Goal: Task Accomplishment & Management: Use online tool/utility

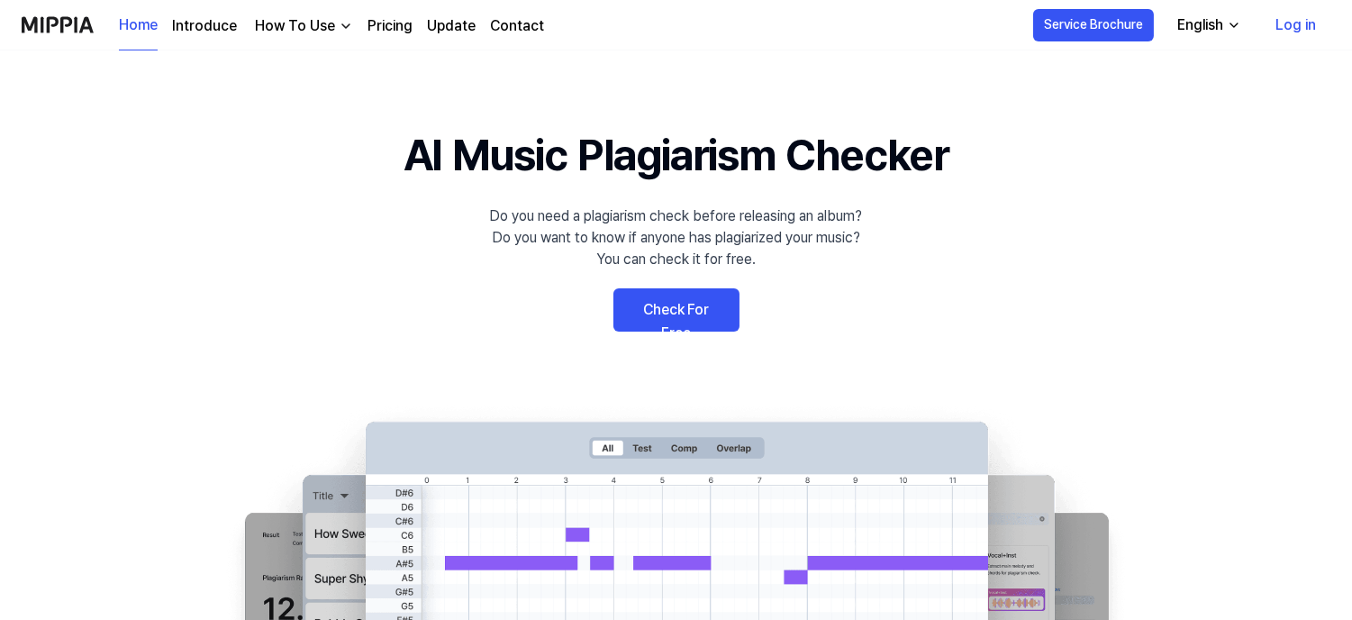
click at [704, 299] on link "Check For Free" at bounding box center [676, 309] width 126 height 43
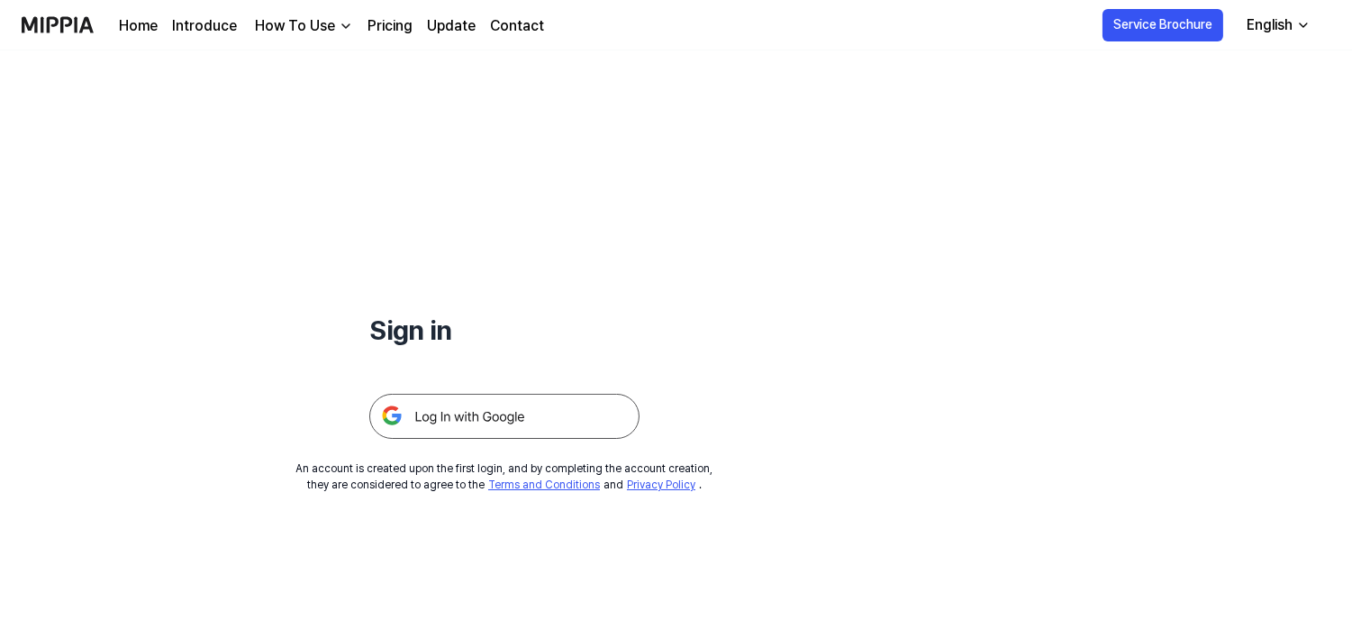
click at [530, 429] on img at bounding box center [504, 416] width 270 height 45
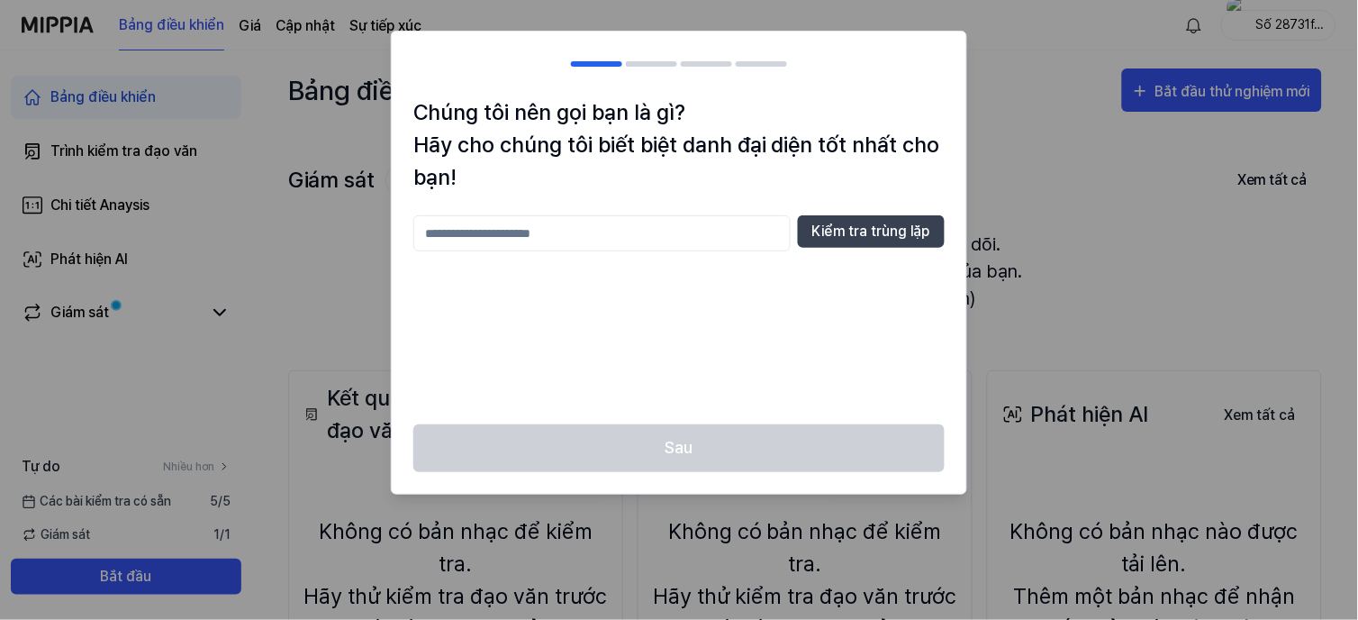
click at [622, 230] on input "text" at bounding box center [601, 233] width 377 height 36
type input "**"
click at [894, 238] on button "Kiểm tra trùng lặp" at bounding box center [871, 231] width 147 height 32
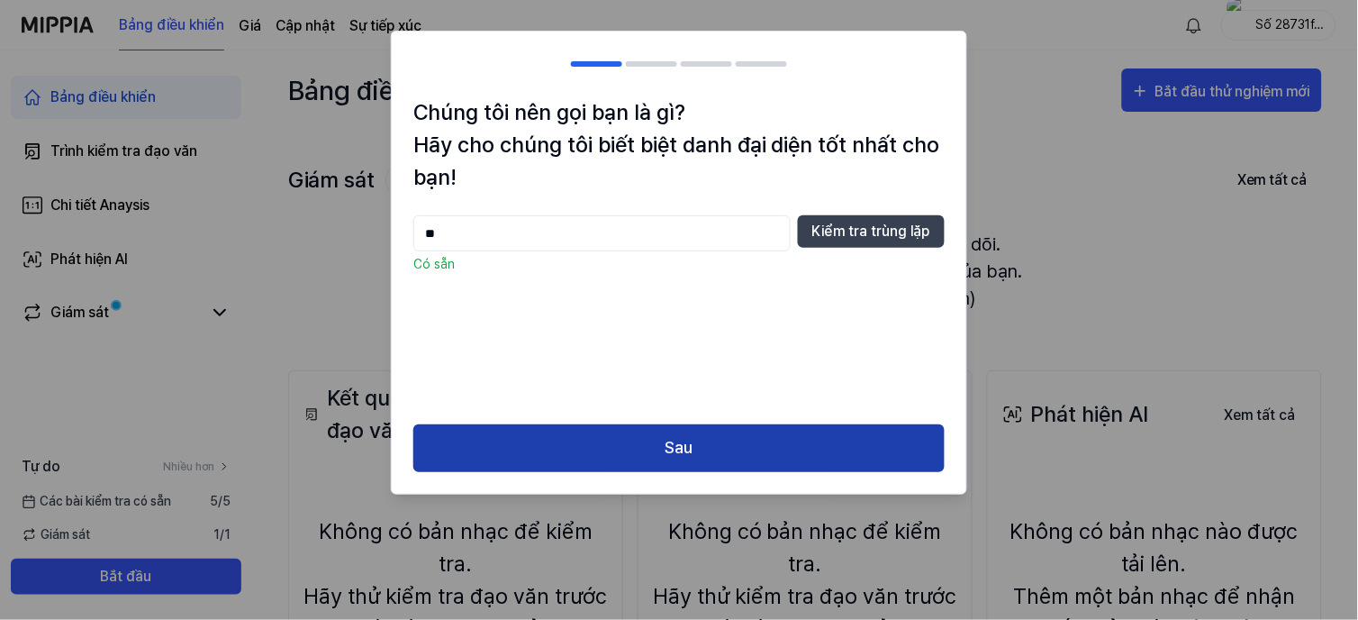
click at [674, 450] on button "Sau" at bounding box center [678, 448] width 531 height 48
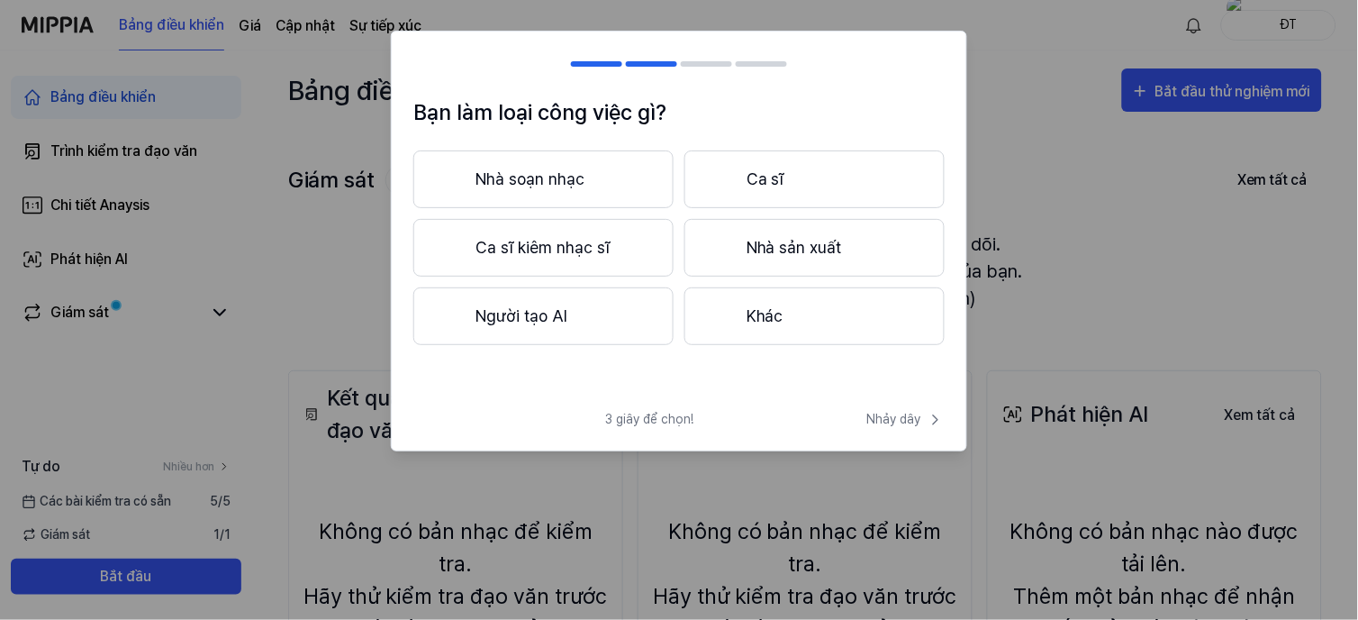
click at [717, 308] on div at bounding box center [722, 316] width 22 height 22
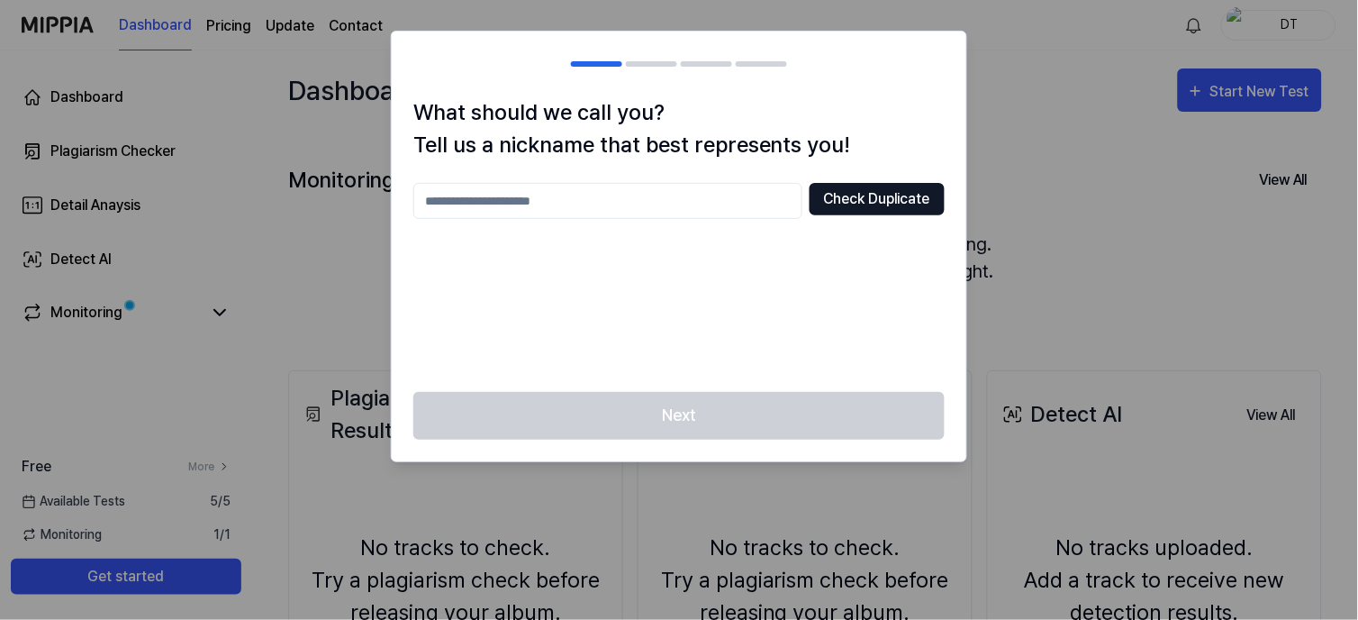
click at [887, 194] on button "Check Duplicate" at bounding box center [877, 199] width 135 height 32
click at [651, 195] on input "text" at bounding box center [607, 201] width 389 height 36
type input "****"
click at [915, 198] on button "Check Duplicate" at bounding box center [877, 199] width 135 height 32
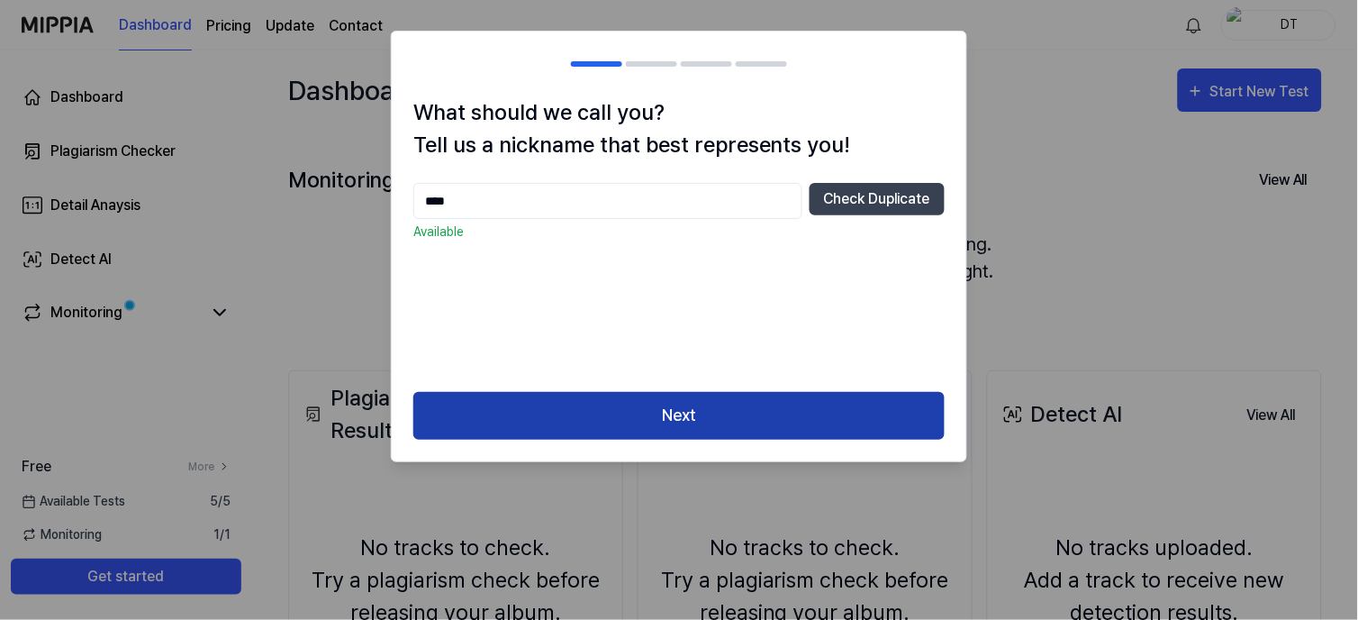
click at [754, 398] on button "Next" at bounding box center [678, 416] width 531 height 48
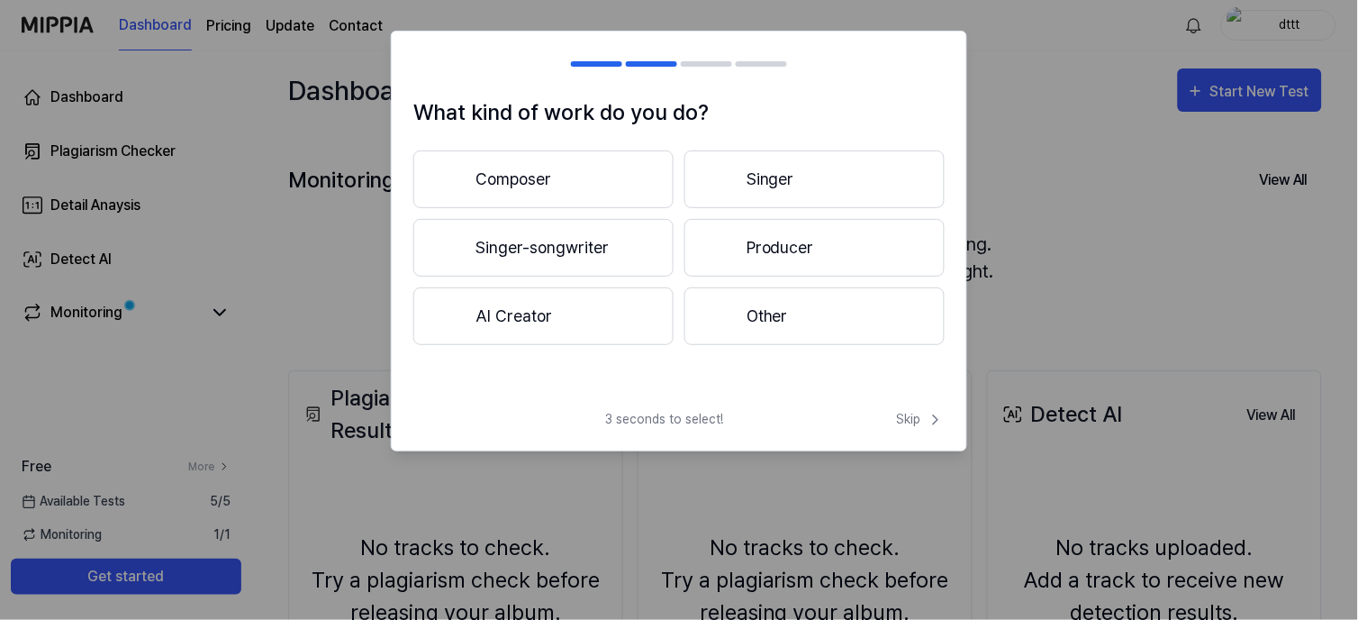
click at [781, 309] on button "Other" at bounding box center [815, 316] width 260 height 58
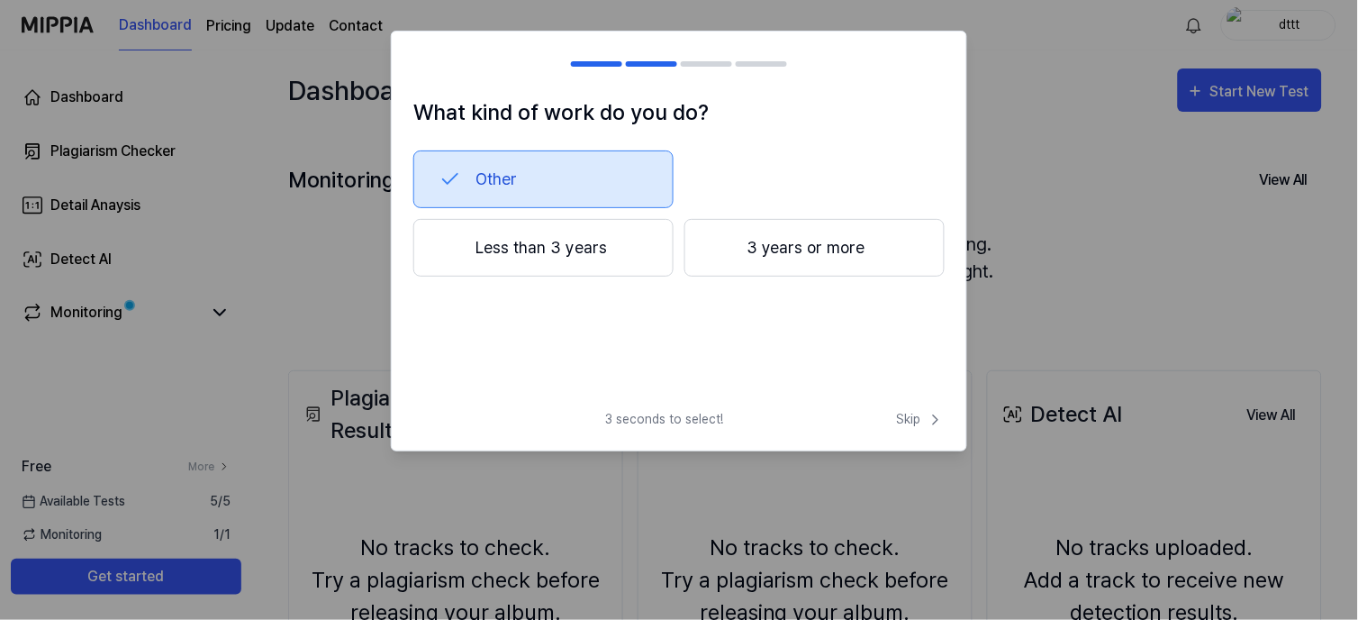
click at [631, 241] on button "Less than 3 years" at bounding box center [543, 248] width 260 height 58
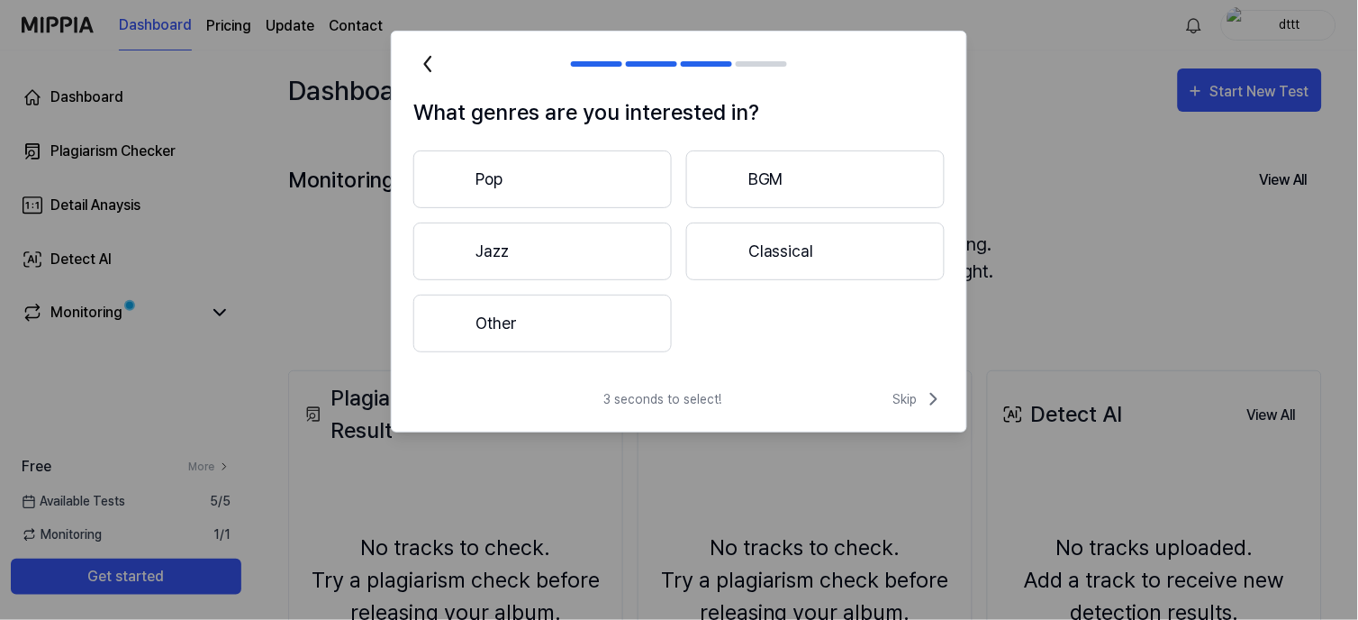
click at [658, 175] on button "Pop" at bounding box center [542, 179] width 259 height 58
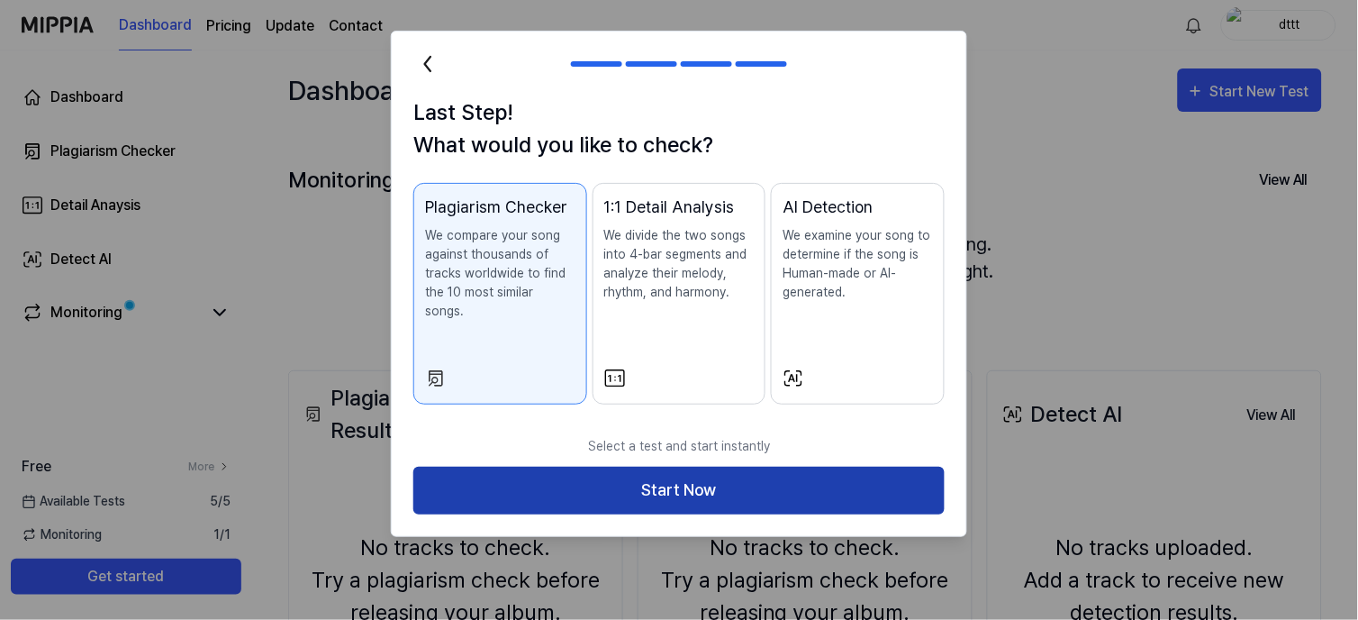
click at [640, 482] on button "Start Now" at bounding box center [678, 491] width 531 height 48
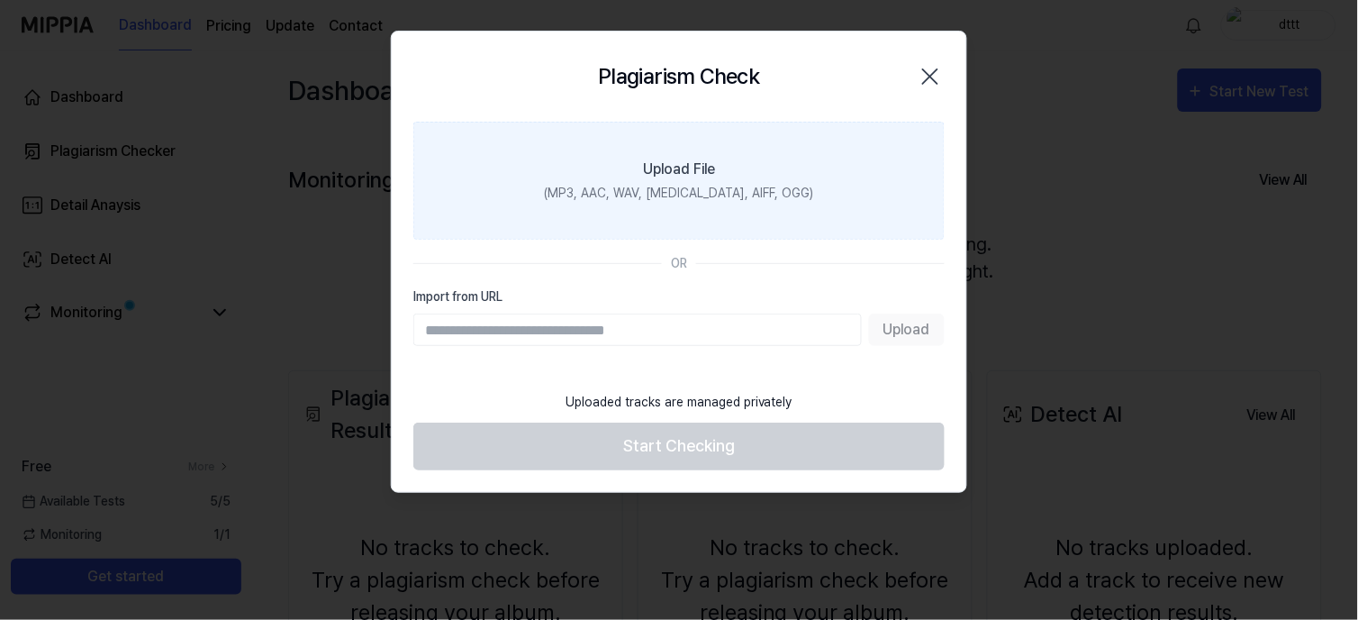
click at [640, 204] on label "Upload File (MP3, AAC, WAV, FLAC, AIFF, OGG)" at bounding box center [678, 181] width 531 height 118
click at [0, 0] on input "Upload File (MP3, AAC, WAV, FLAC, AIFF, OGG)" at bounding box center [0, 0] width 0 height 0
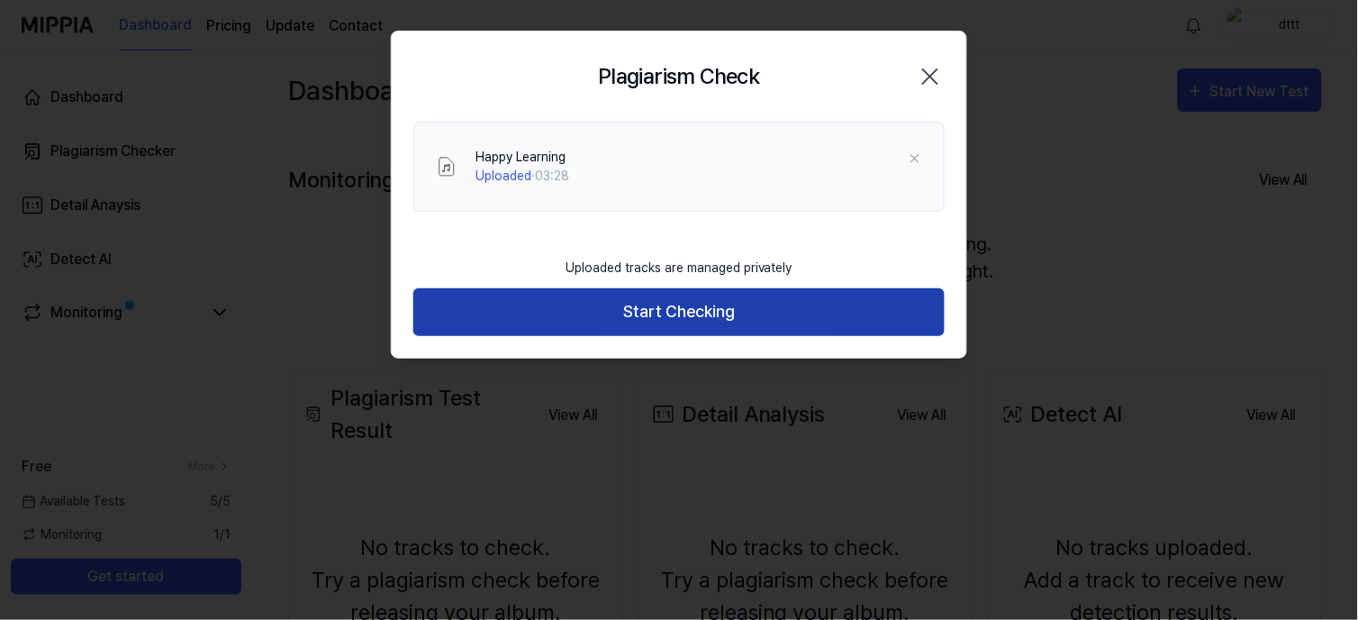
click at [664, 304] on button "Start Checking" at bounding box center [678, 312] width 531 height 48
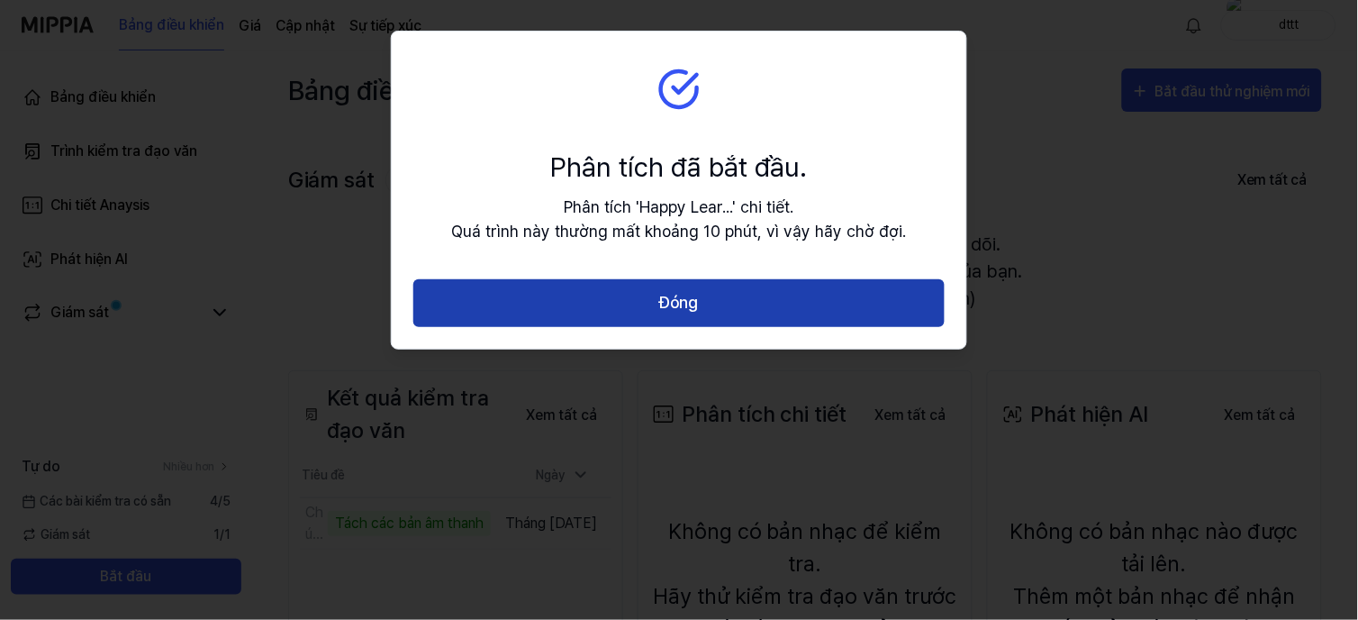
click at [778, 293] on button "Đóng" at bounding box center [678, 303] width 531 height 48
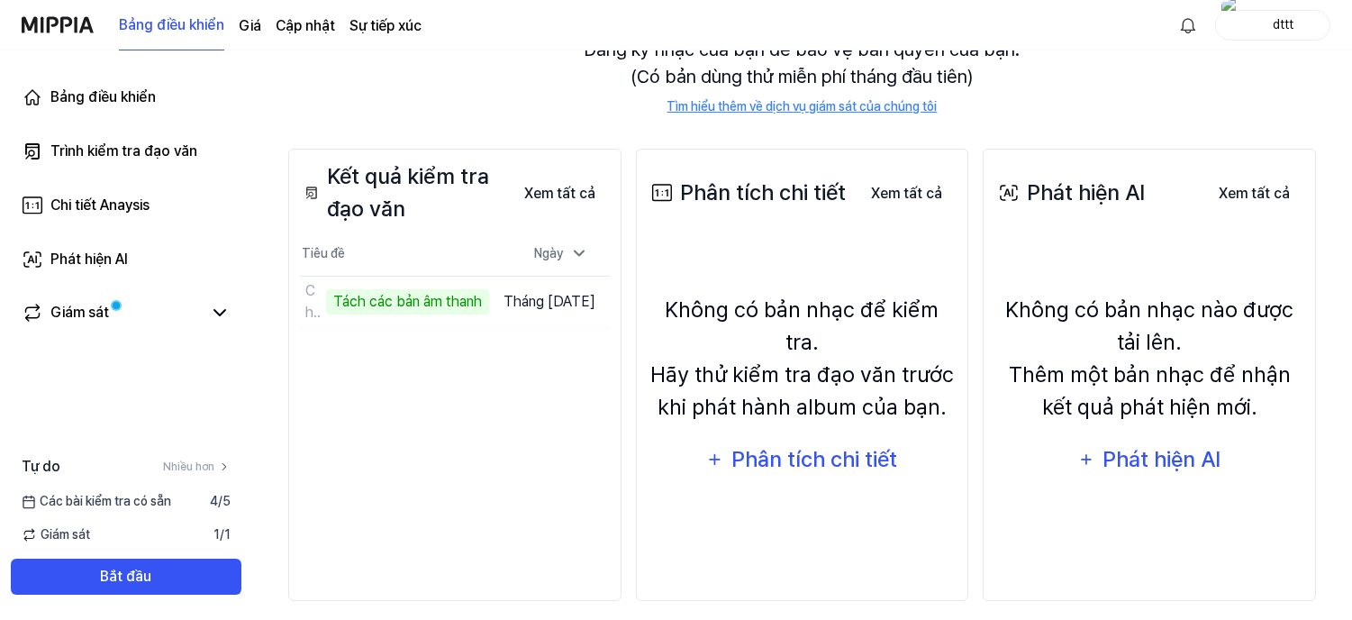
scroll to position [238, 0]
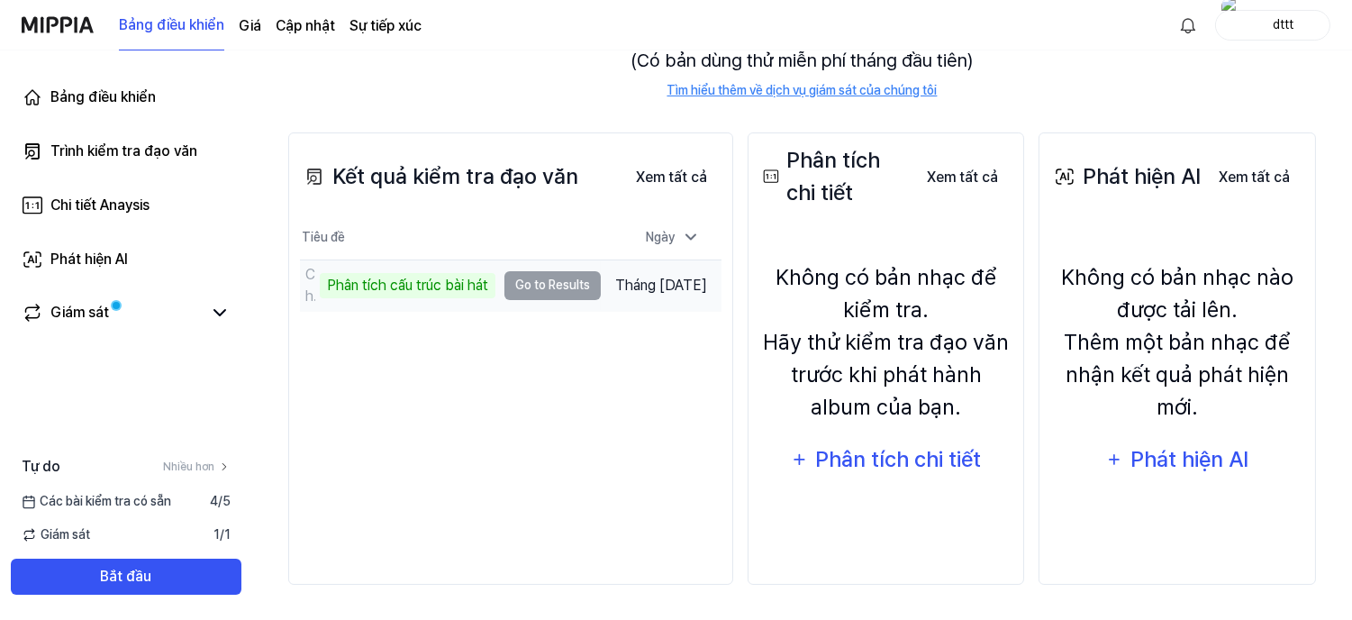
click at [401, 295] on div "Phân tích cấu trúc bài hát" at bounding box center [408, 285] width 176 height 25
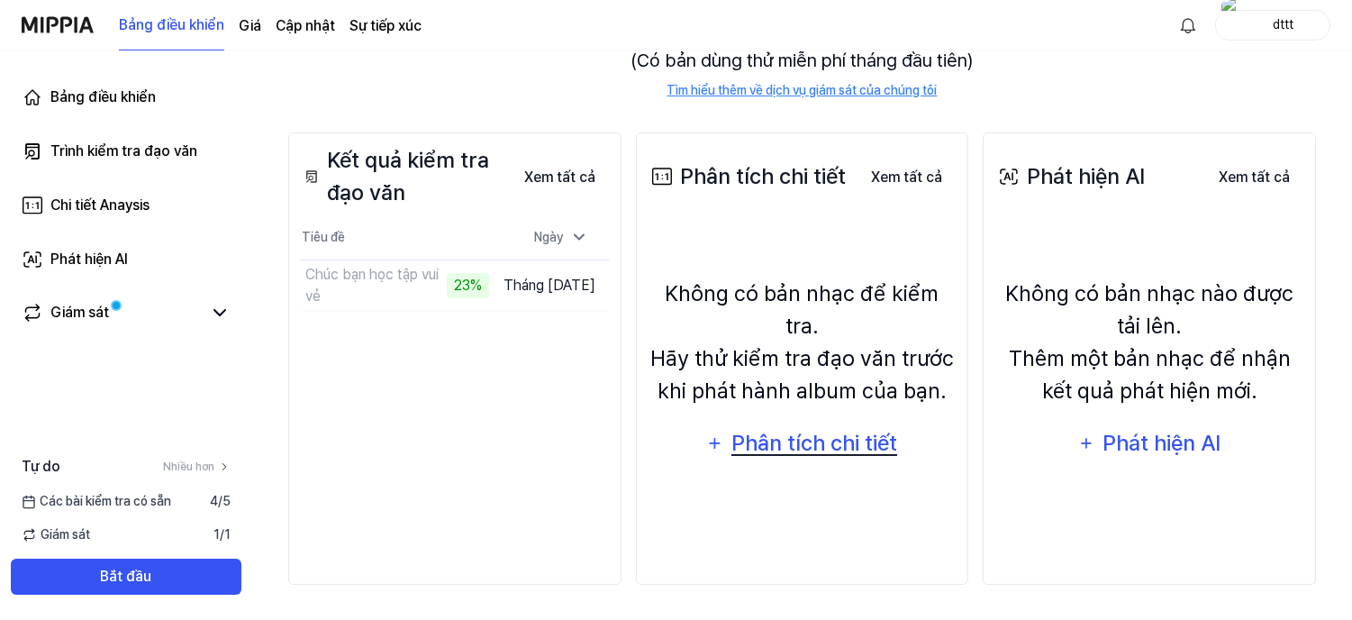
click at [798, 431] on div "Phân tích chi tiết" at bounding box center [815, 443] width 168 height 34
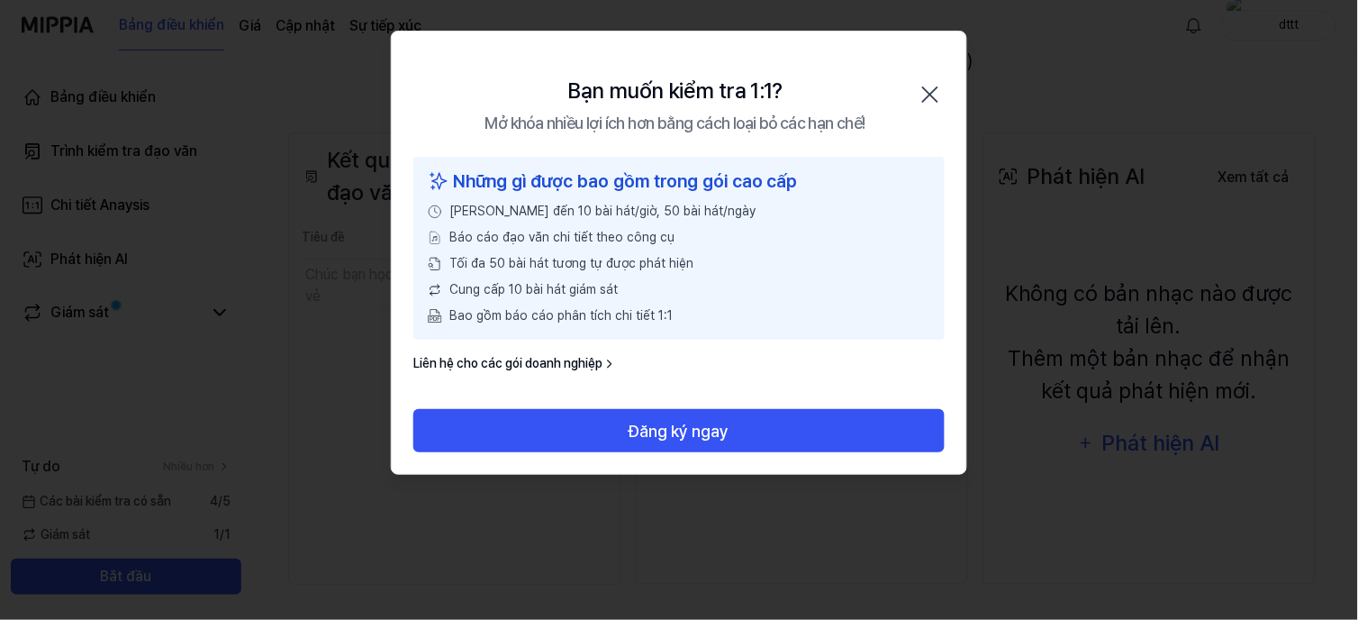
click at [931, 88] on icon "button" at bounding box center [930, 94] width 29 height 29
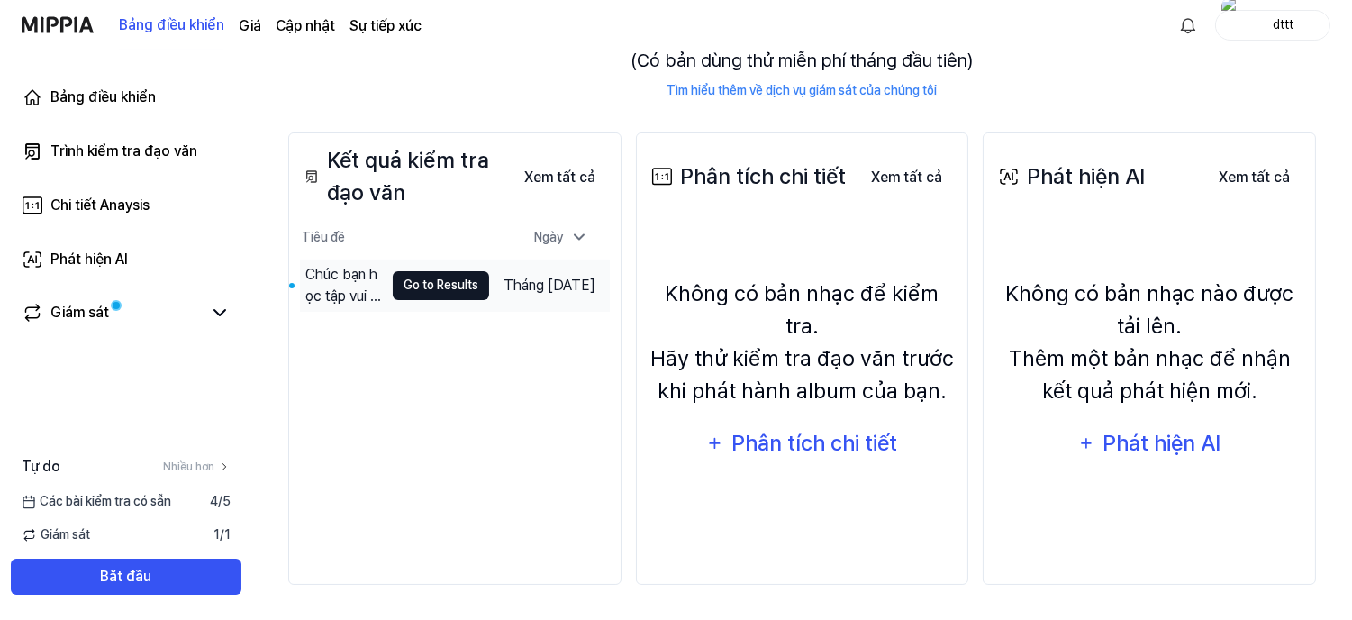
click at [393, 284] on button "Go to Results" at bounding box center [441, 285] width 96 height 29
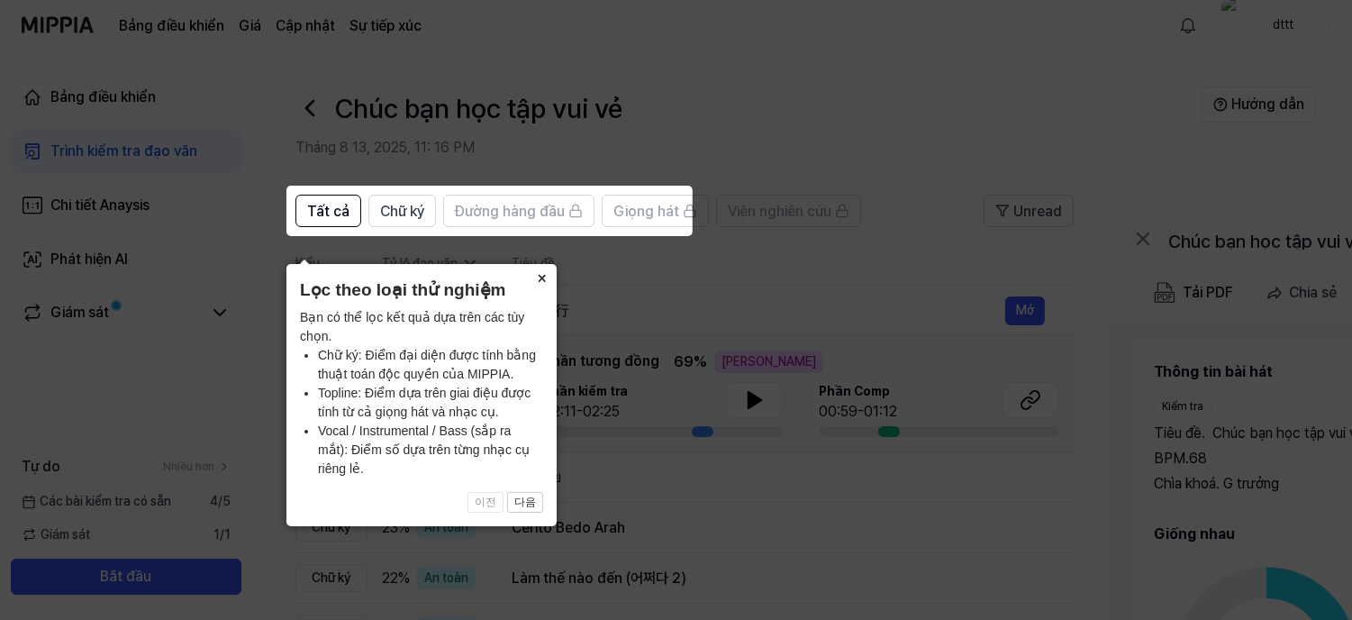
click at [539, 289] on button "×" at bounding box center [542, 276] width 29 height 25
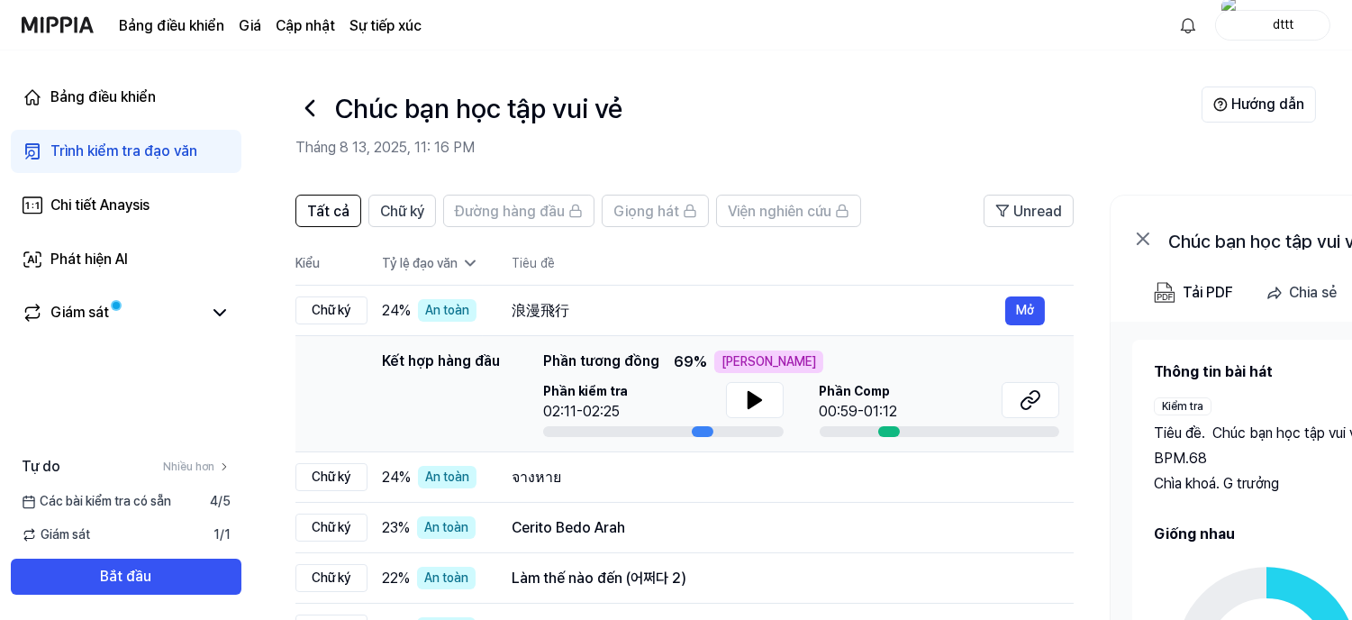
drag, startPoint x: 1054, startPoint y: 211, endPoint x: 626, endPoint y: 148, distance: 432.5
click at [626, 148] on h2 "Tháng 8 13, 2025, 11: 16 PM" at bounding box center [748, 148] width 906 height 22
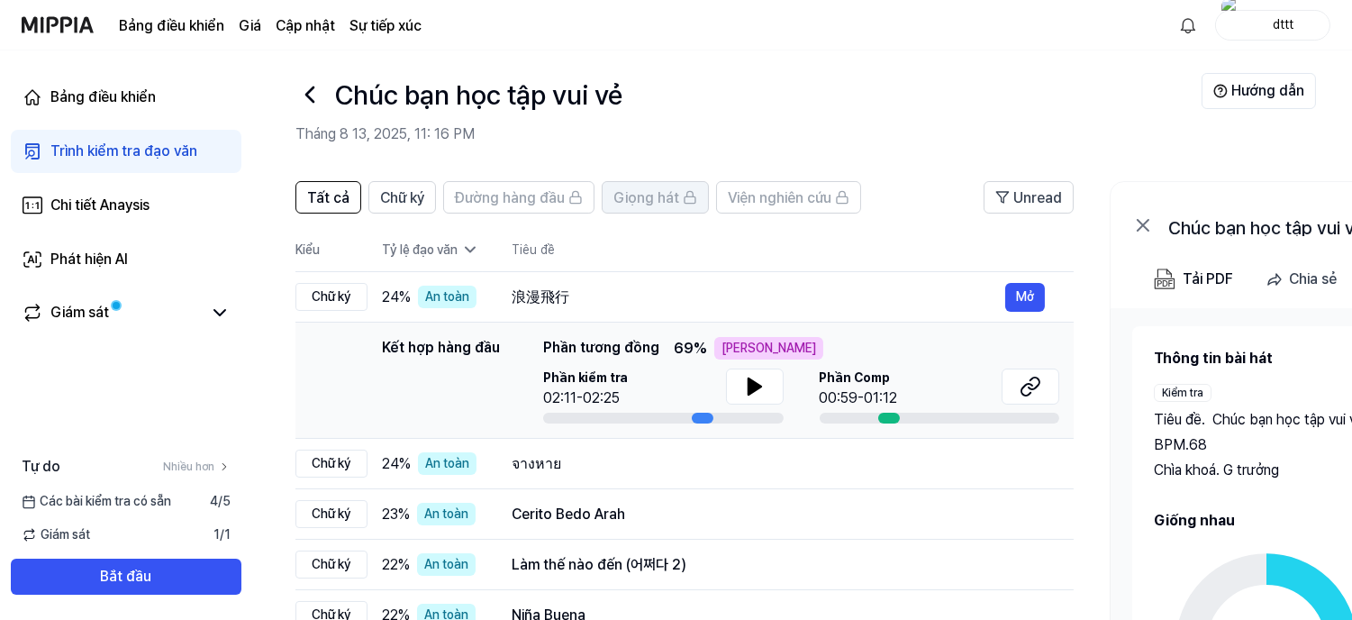
scroll to position [100, 0]
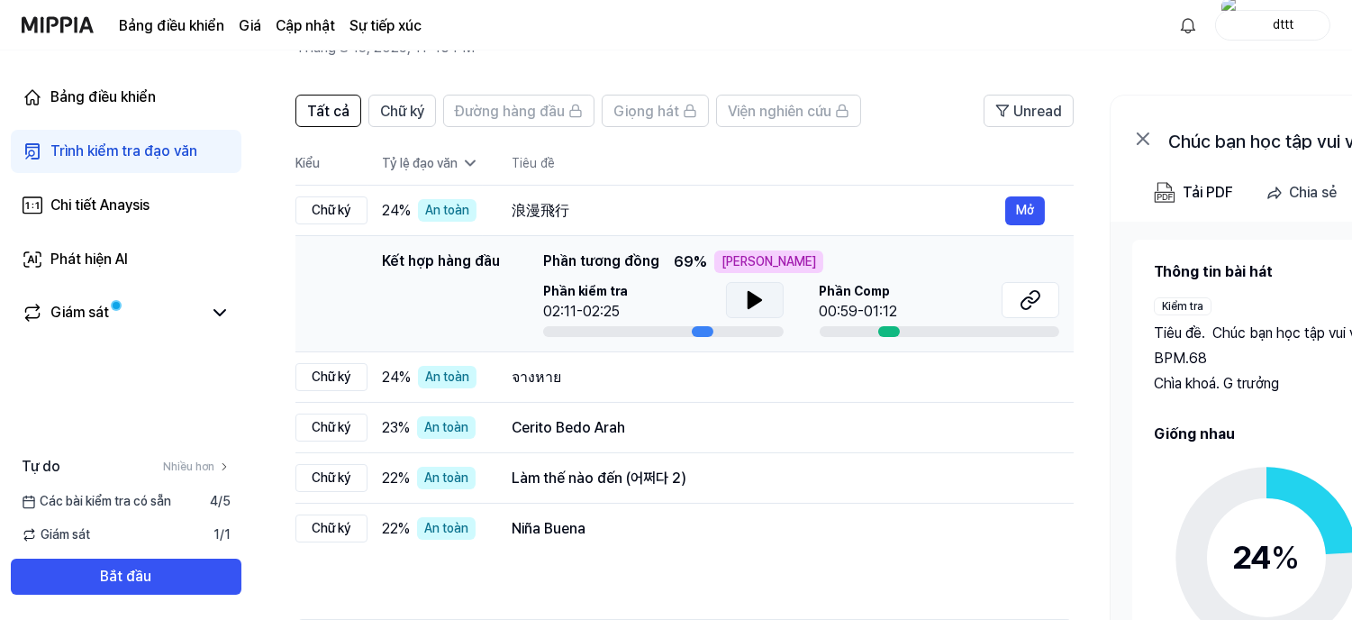
drag, startPoint x: 1022, startPoint y: 307, endPoint x: 755, endPoint y: 304, distance: 267.6
click at [755, 304] on icon at bounding box center [755, 300] width 22 height 22
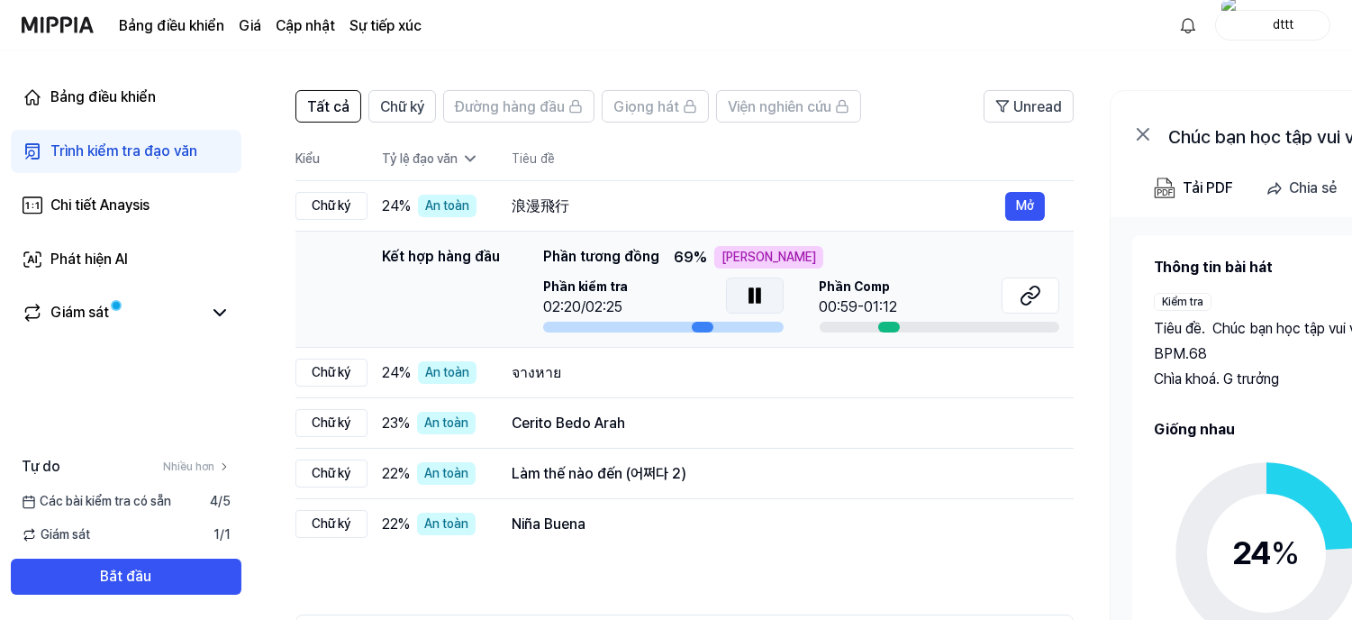
scroll to position [86, 0]
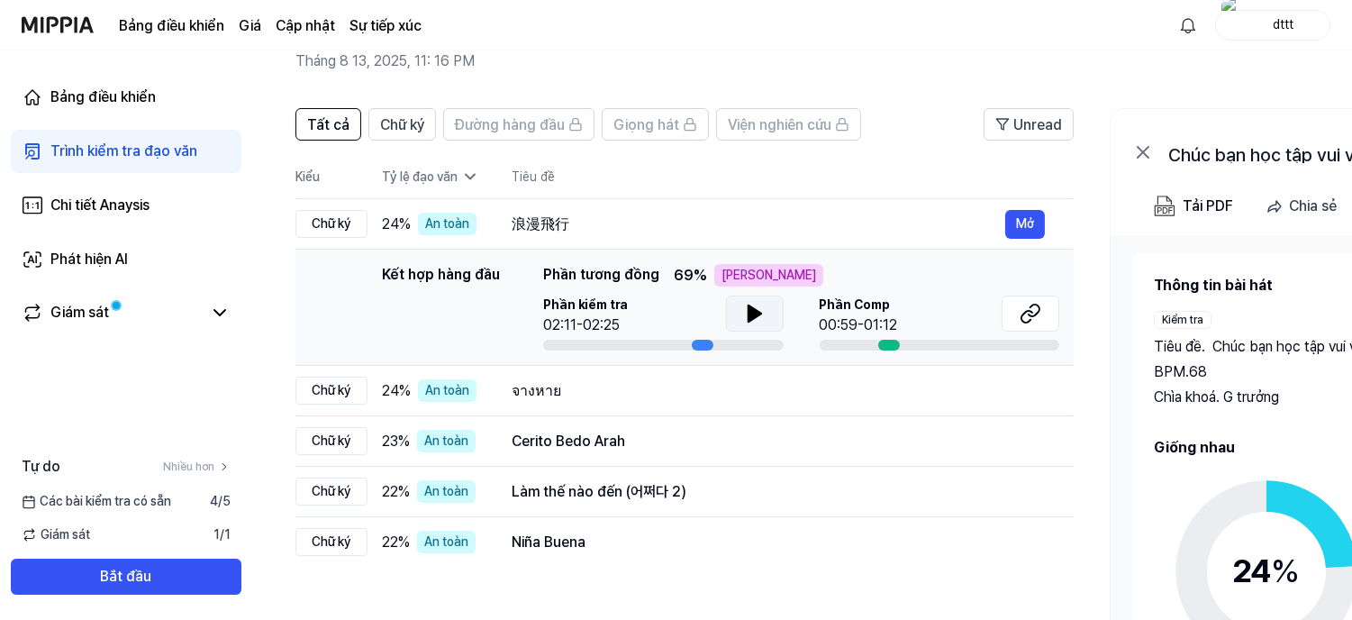
drag, startPoint x: 967, startPoint y: 259, endPoint x: 968, endPoint y: 272, distance: 12.7
drag, startPoint x: 968, startPoint y: 272, endPoint x: 880, endPoint y: 198, distance: 115.1
click at [834, 199] on td "浪漫飛行 Mở" at bounding box center [778, 224] width 591 height 50
click at [1033, 214] on button "Mở" at bounding box center [1024, 224] width 40 height 29
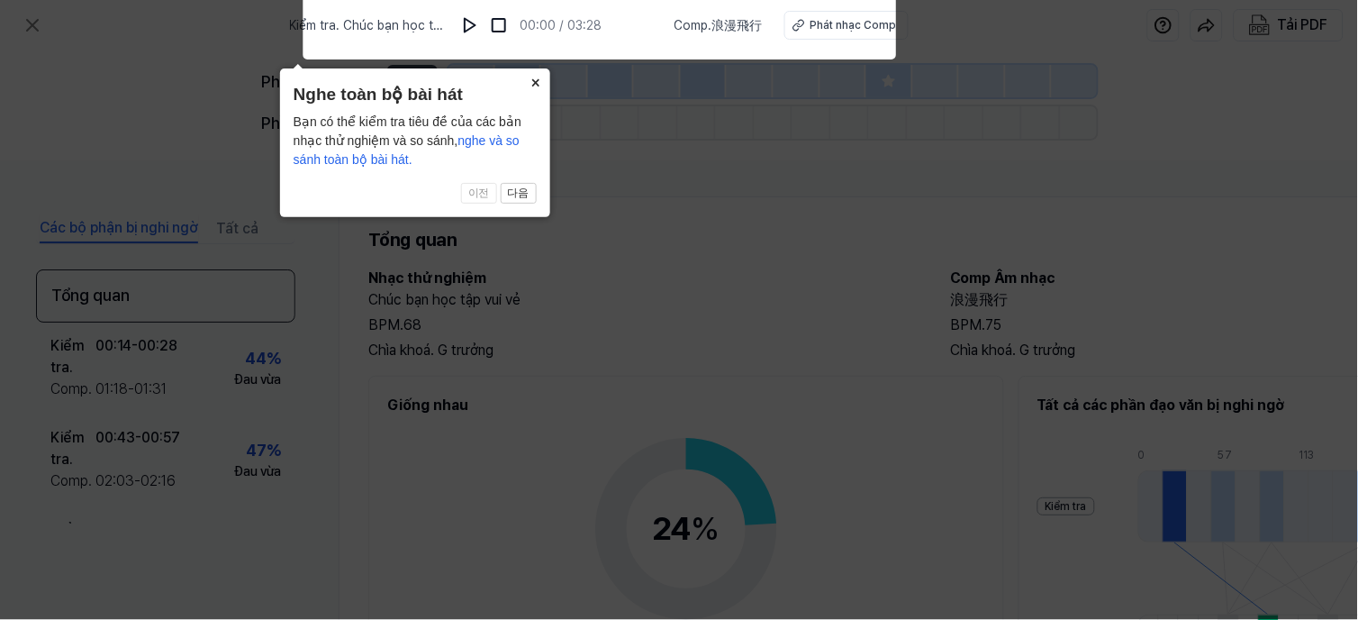
click at [540, 82] on button "×" at bounding box center [536, 80] width 29 height 25
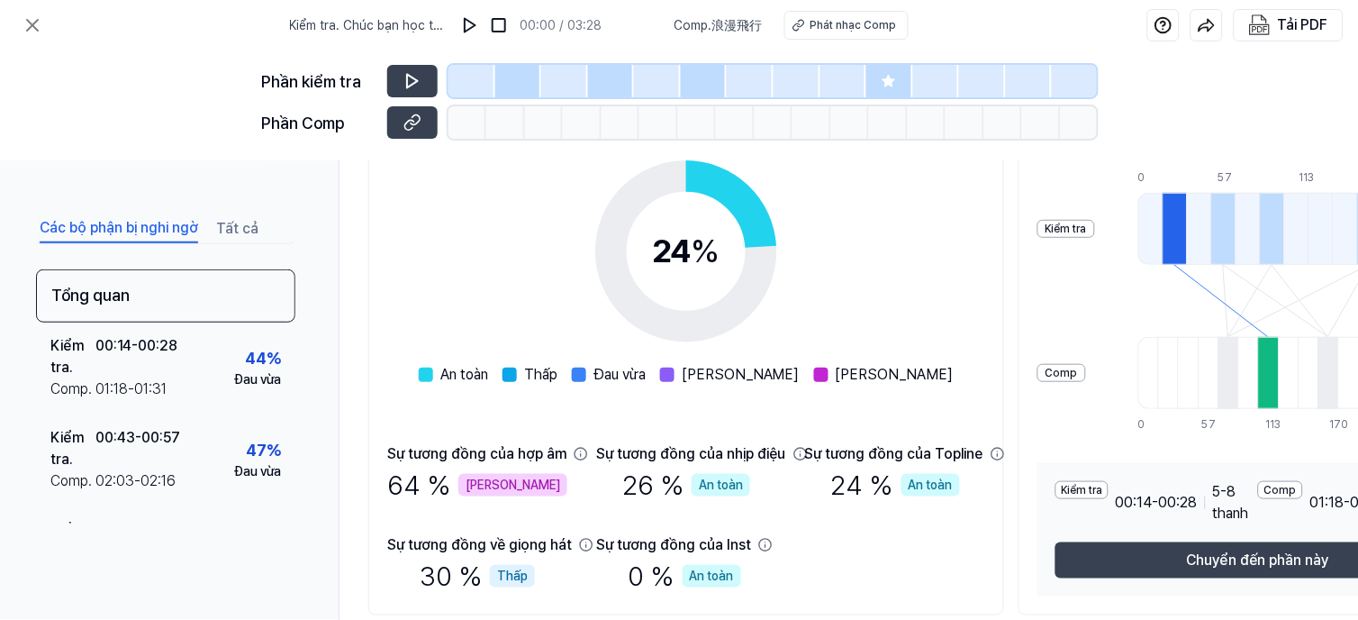
scroll to position [245, 0]
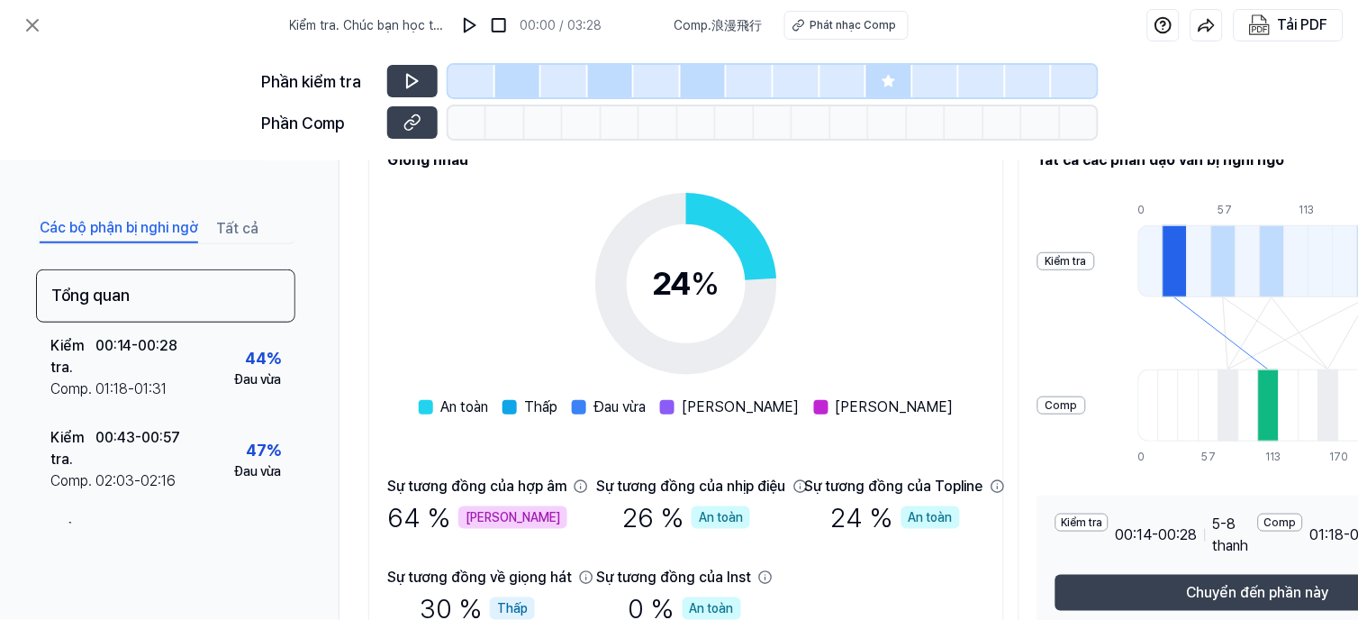
drag, startPoint x: 710, startPoint y: 317, endPoint x: 1252, endPoint y: 353, distance: 543.5
click at [1250, 354] on icon at bounding box center [1309, 333] width 341 height 72
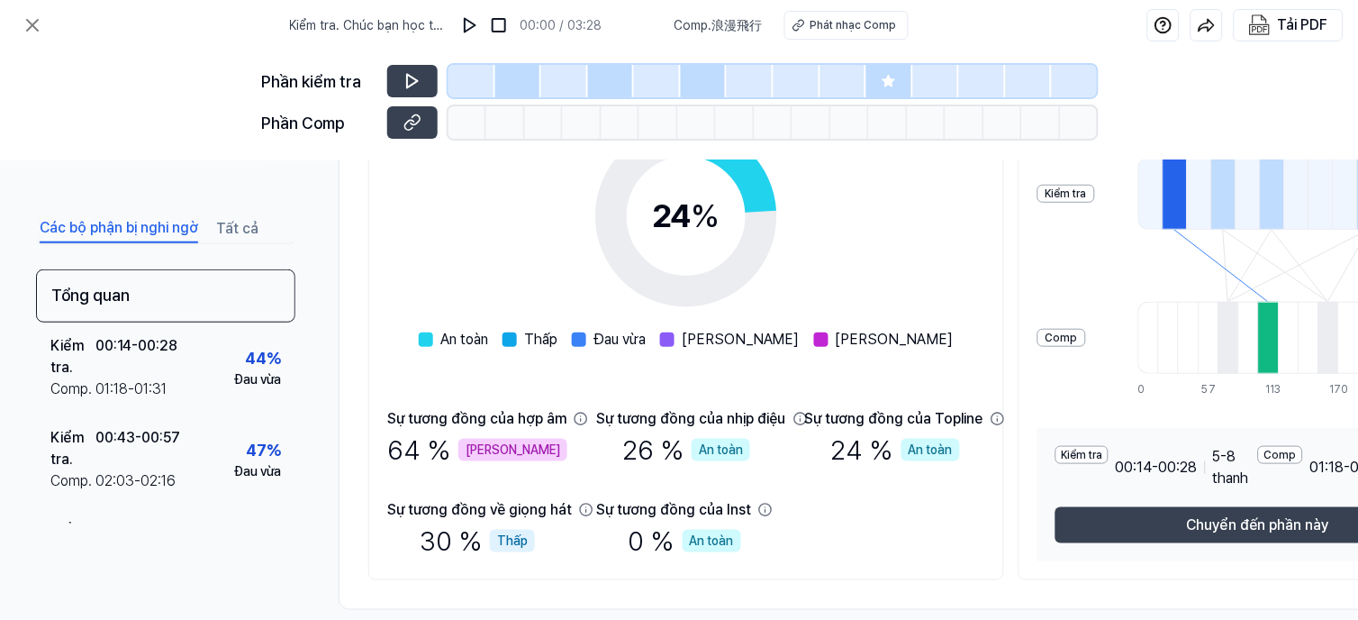
scroll to position [345, 0]
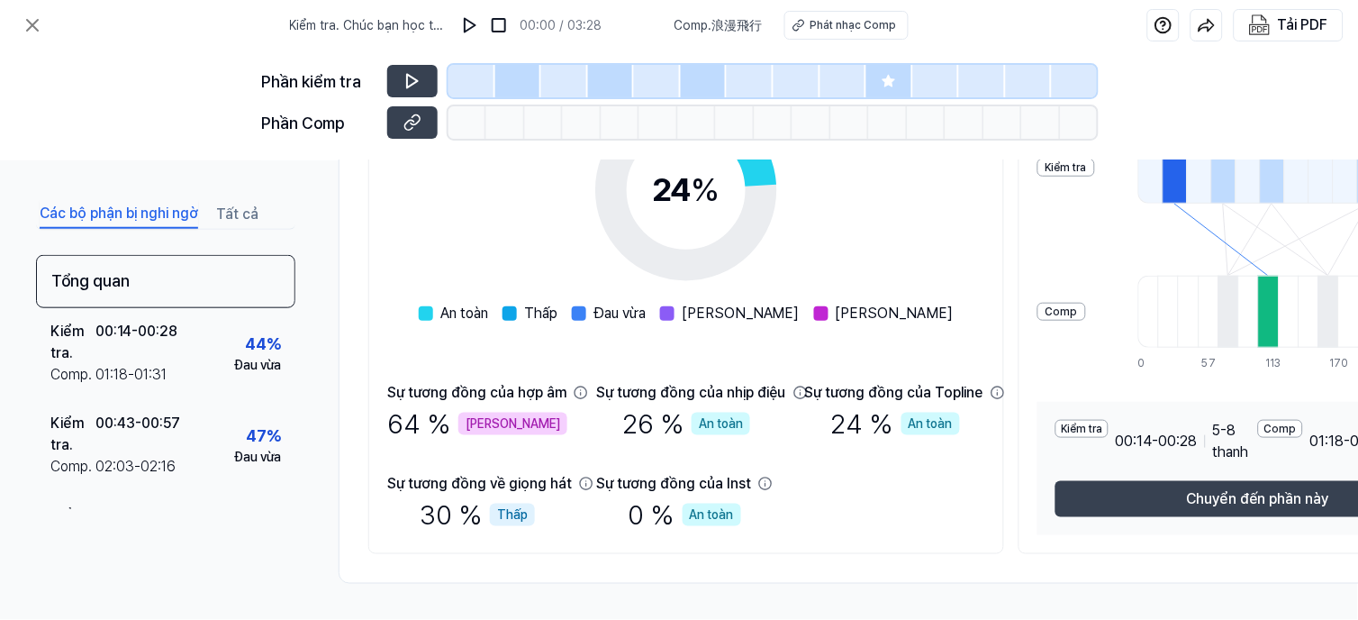
drag, startPoint x: 1054, startPoint y: 501, endPoint x: 1093, endPoint y: 524, distance: 45.3
drag, startPoint x: 1093, startPoint y: 524, endPoint x: 964, endPoint y: 599, distance: 148.9
click at [964, 599] on div "Các bộ phận bị nghi ngờ Tất cả Tổng quan Kiểm tra. 00:14 - 00:28 Comp . 01:18 -…" at bounding box center [679, 389] width 1358 height 459
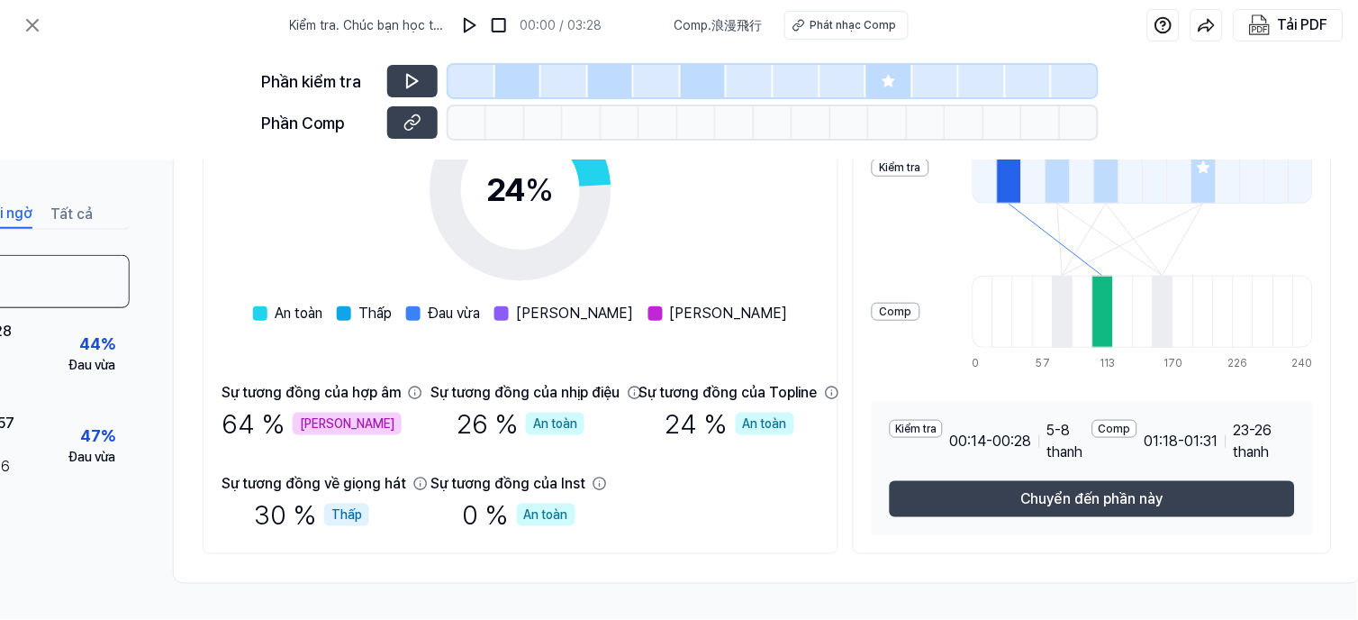
scroll to position [345, 211]
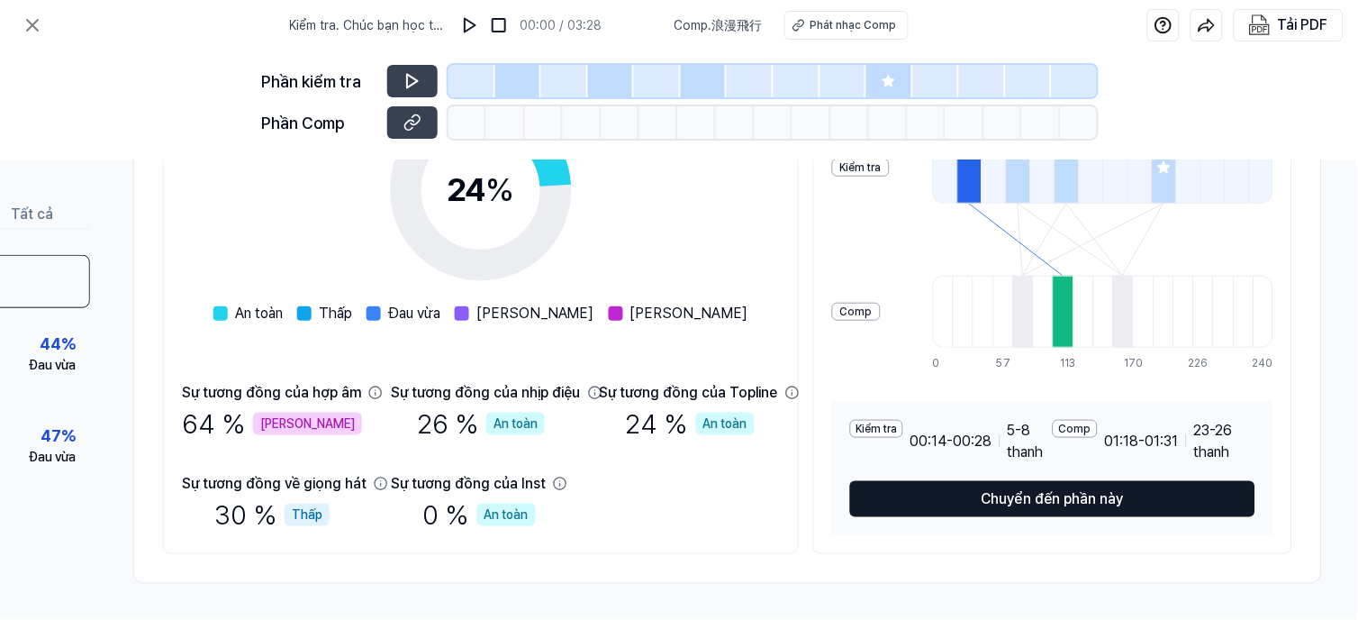
click at [1117, 493] on button "Chuyển đến phần này" at bounding box center [1052, 499] width 405 height 36
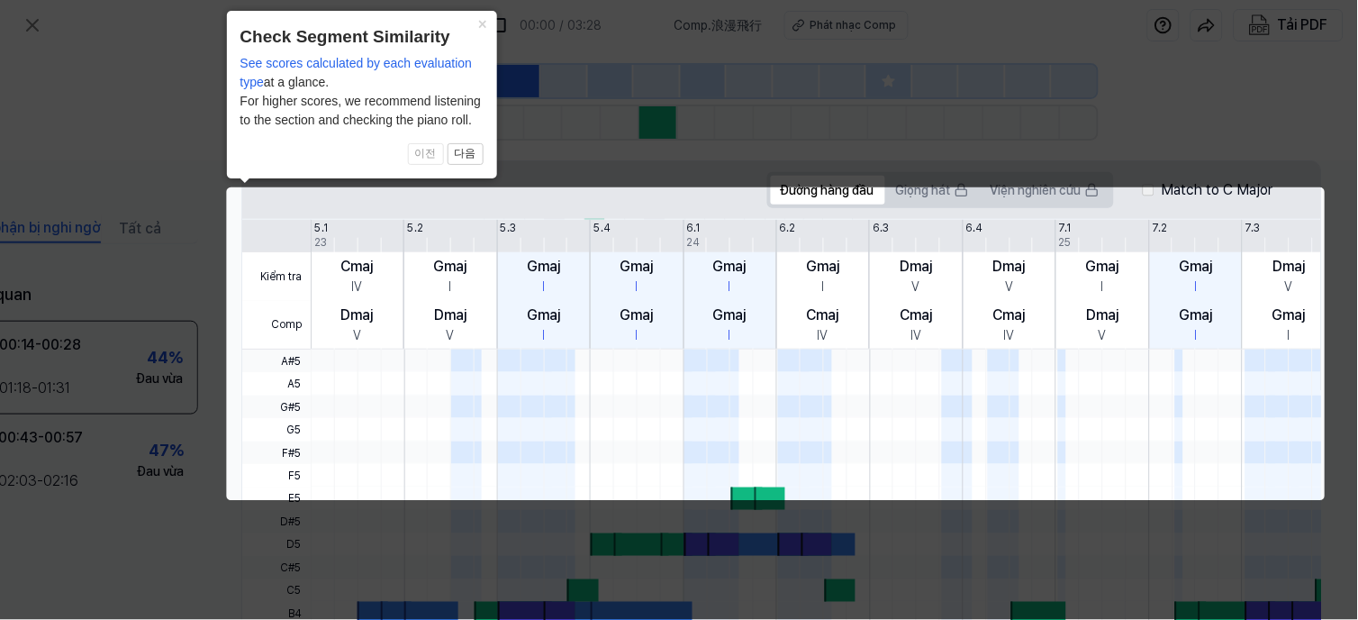
scroll to position [0, 103]
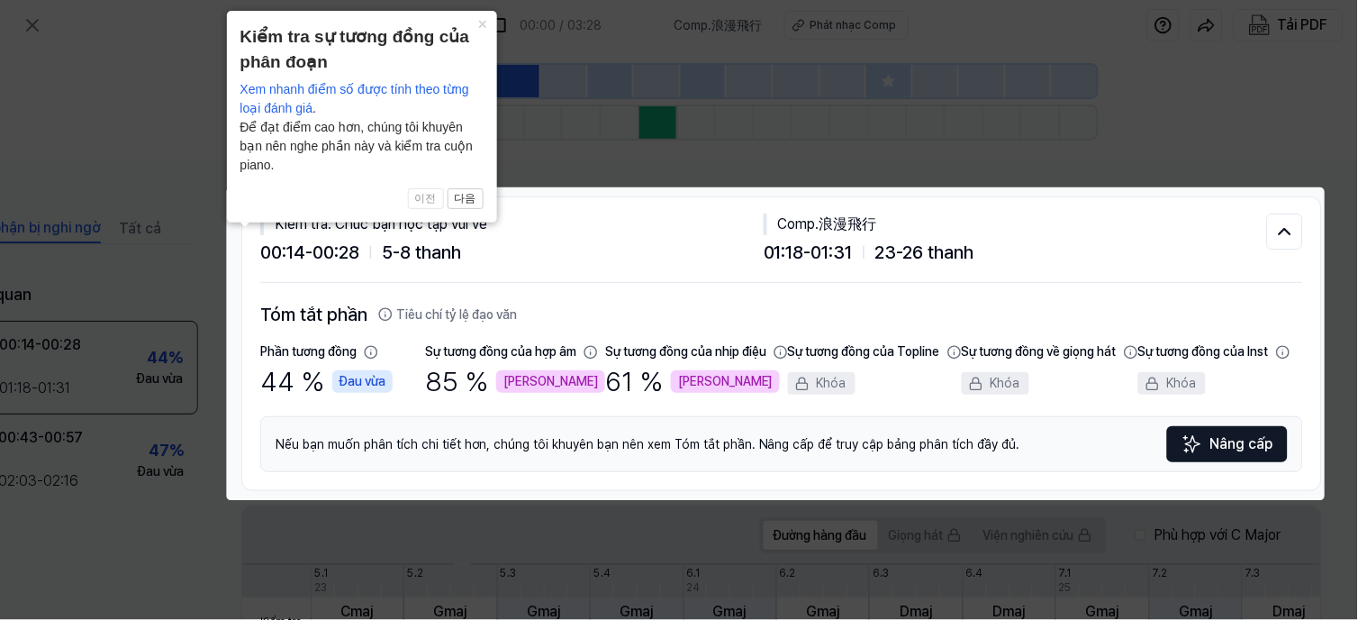
click at [664, 506] on icon at bounding box center [679, 310] width 1358 height 620
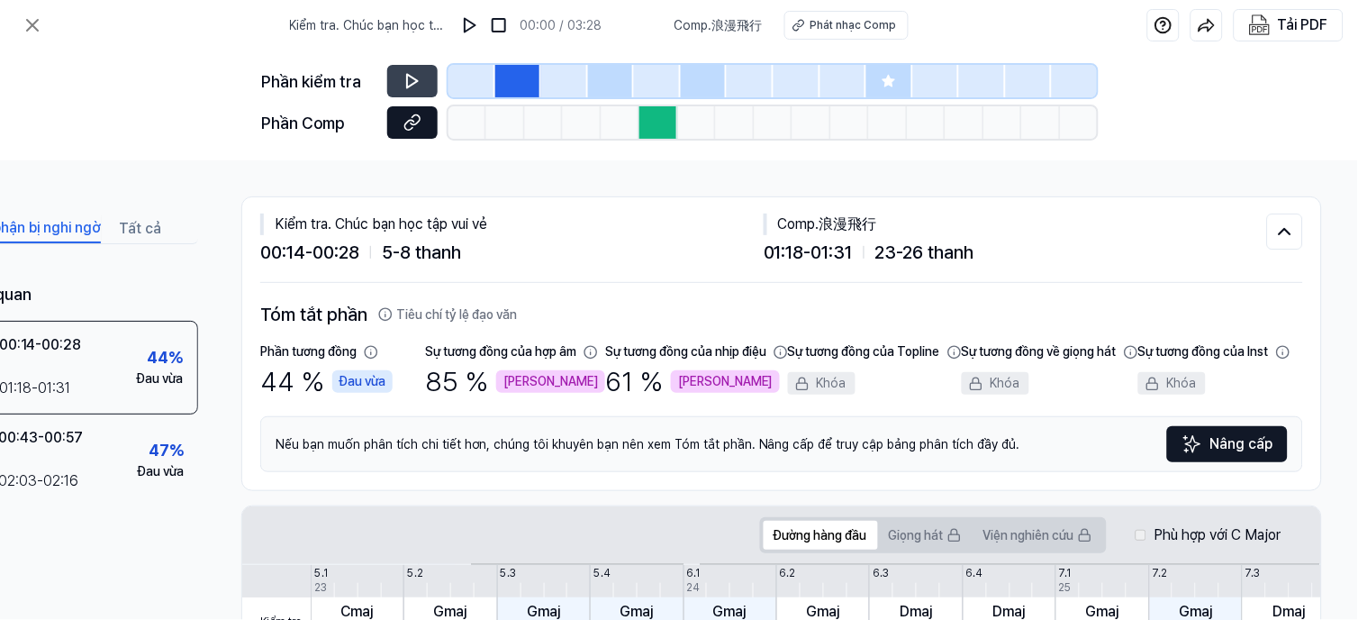
click at [400, 123] on button at bounding box center [412, 122] width 50 height 32
click at [420, 83] on icon at bounding box center [413, 81] width 18 height 18
click at [508, 75] on div at bounding box center [518, 81] width 47 height 32
click at [661, 77] on div at bounding box center [657, 81] width 47 height 32
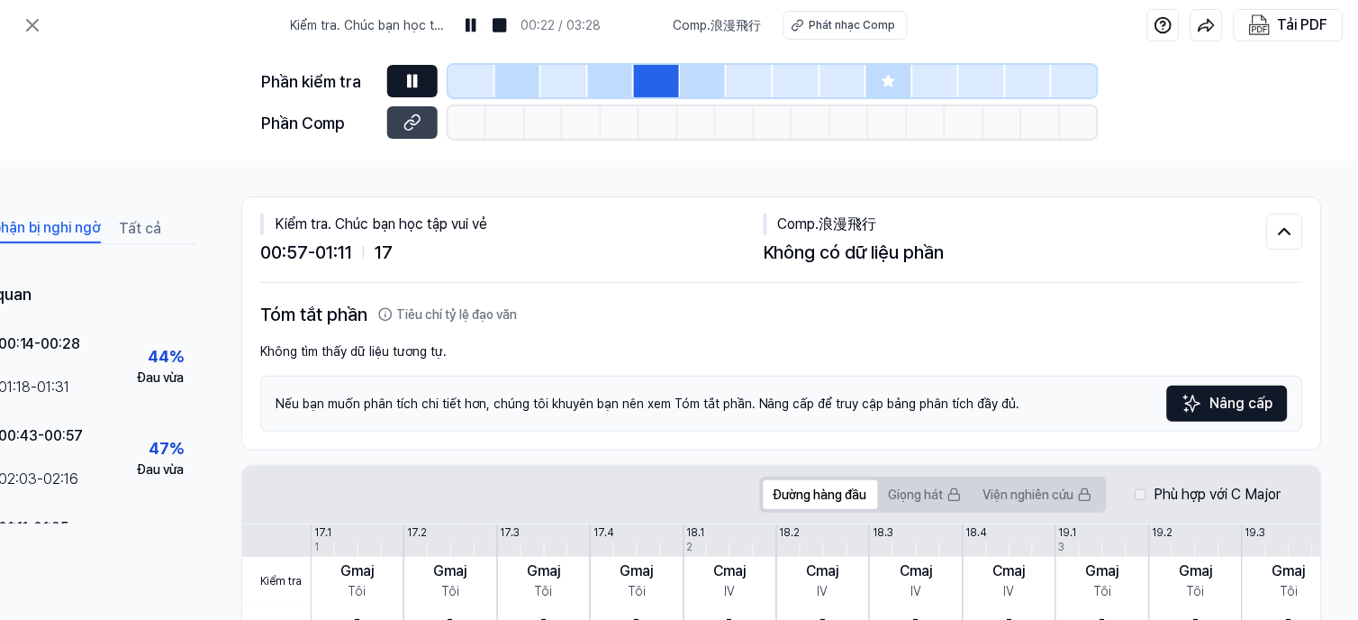
click at [475, 74] on div at bounding box center [472, 81] width 47 height 32
click at [516, 76] on div at bounding box center [518, 81] width 47 height 32
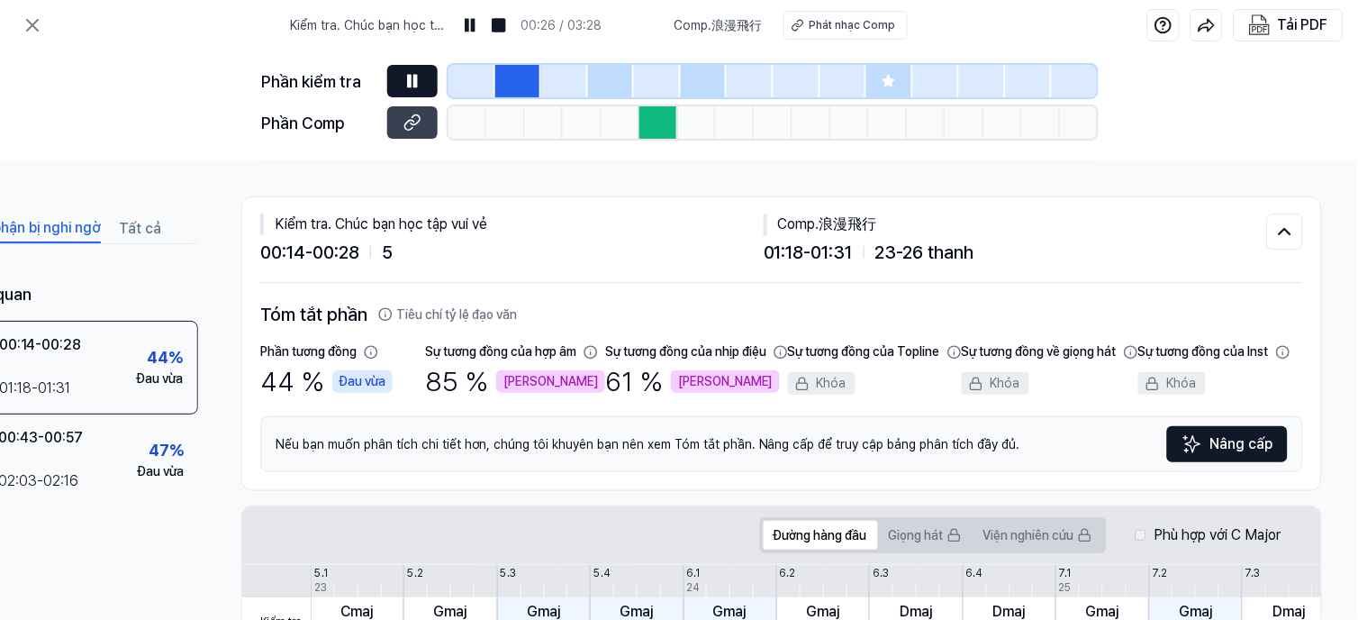
click at [503, 79] on div at bounding box center [518, 81] width 47 height 32
click at [651, 114] on div at bounding box center [659, 122] width 38 height 32
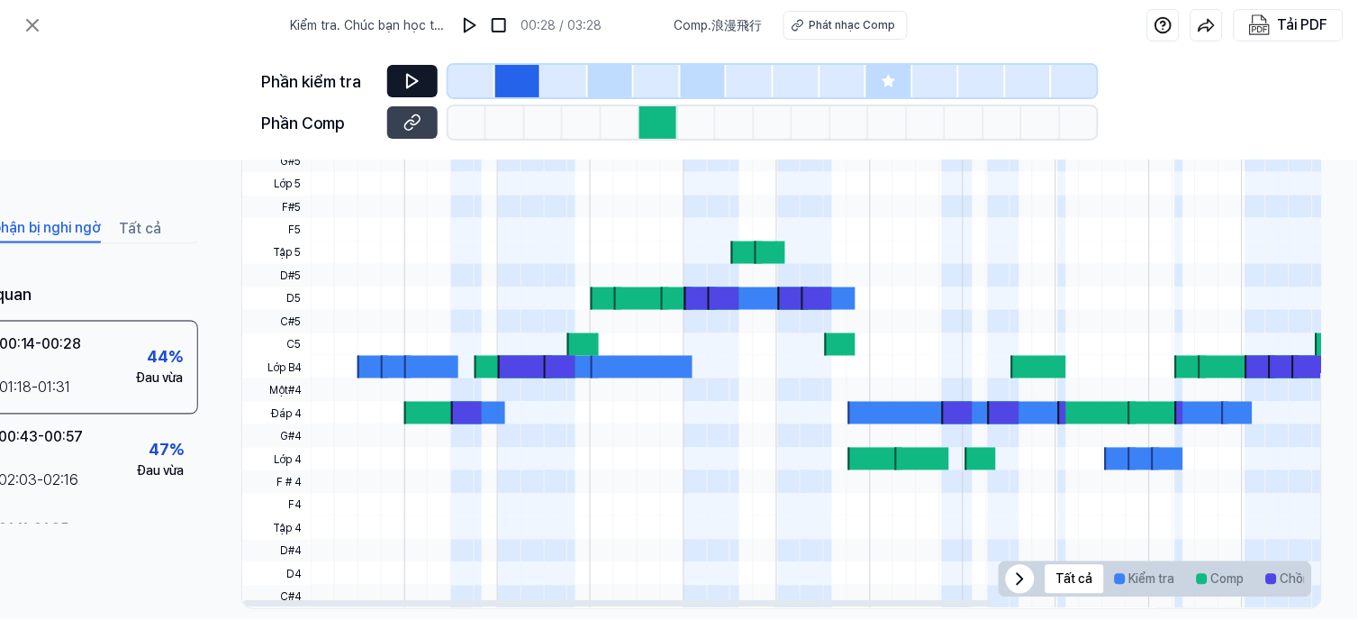
scroll to position [622, 103]
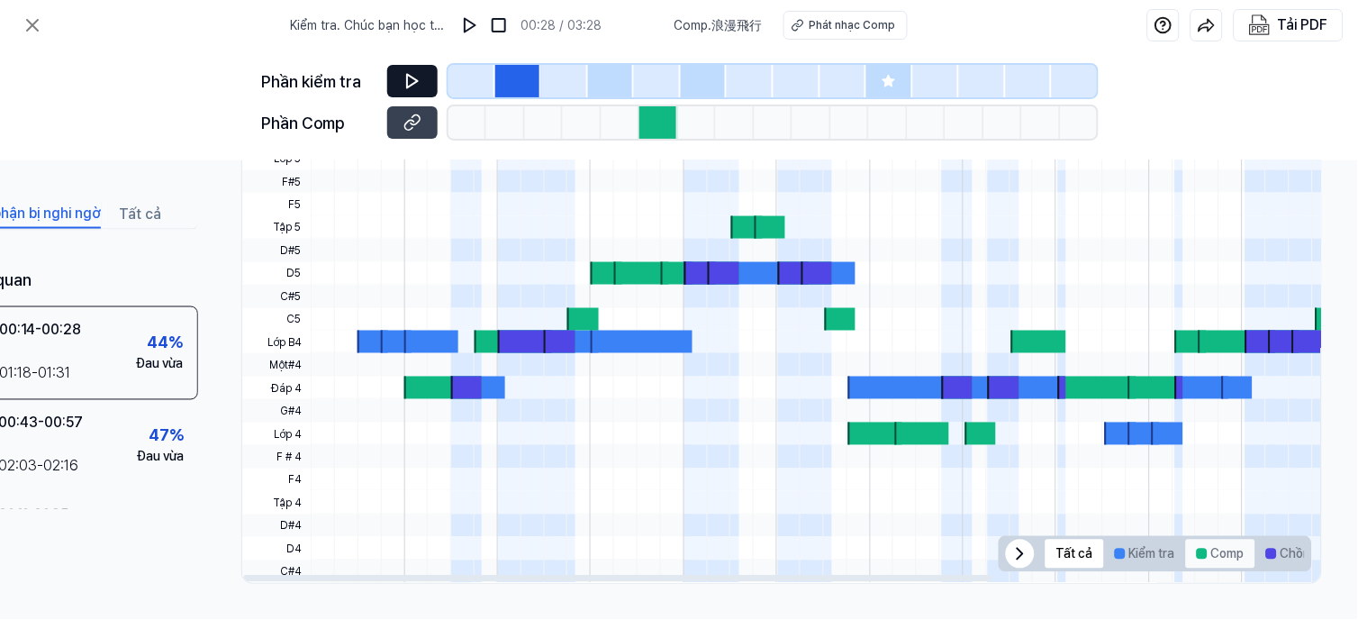
click at [1212, 549] on font "Comp" at bounding box center [1228, 554] width 33 height 11
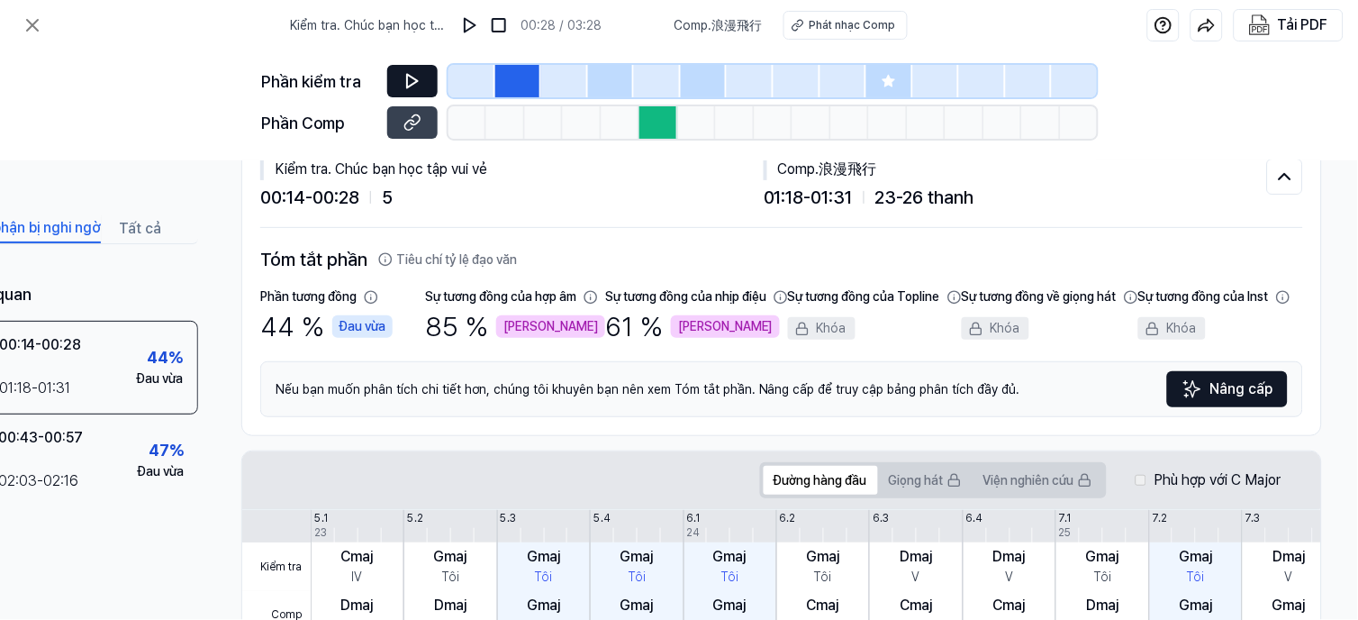
scroll to position [0, 103]
